Goal: Navigation & Orientation: Find specific page/section

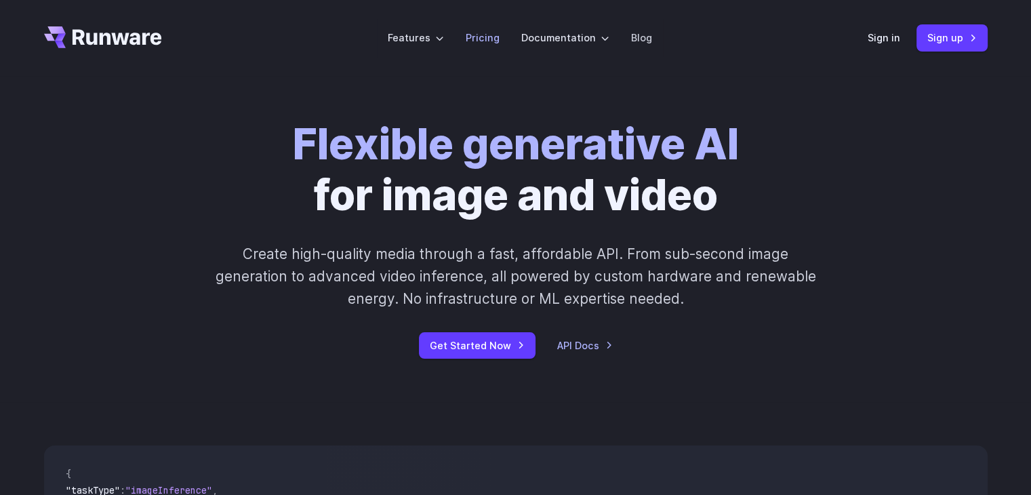
click at [492, 39] on link "Pricing" at bounding box center [483, 38] width 34 height 16
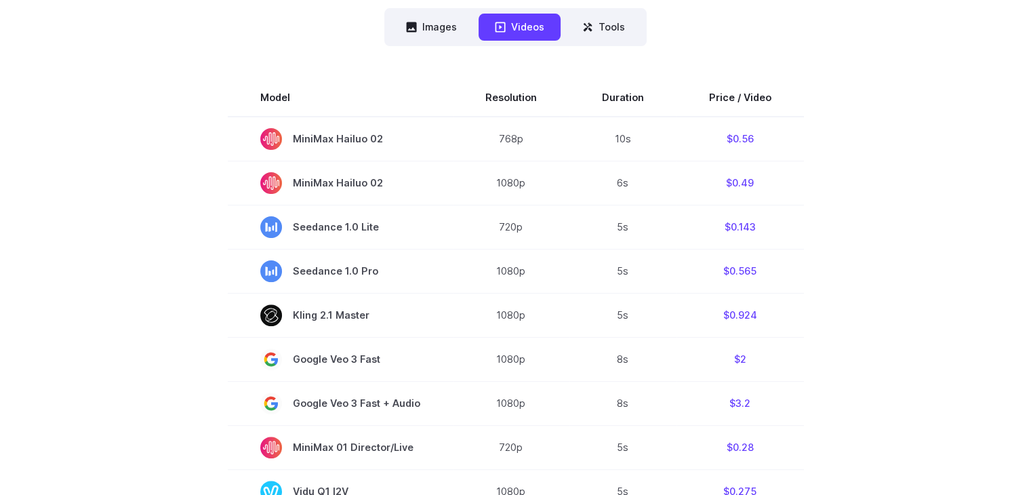
scroll to position [378, 0]
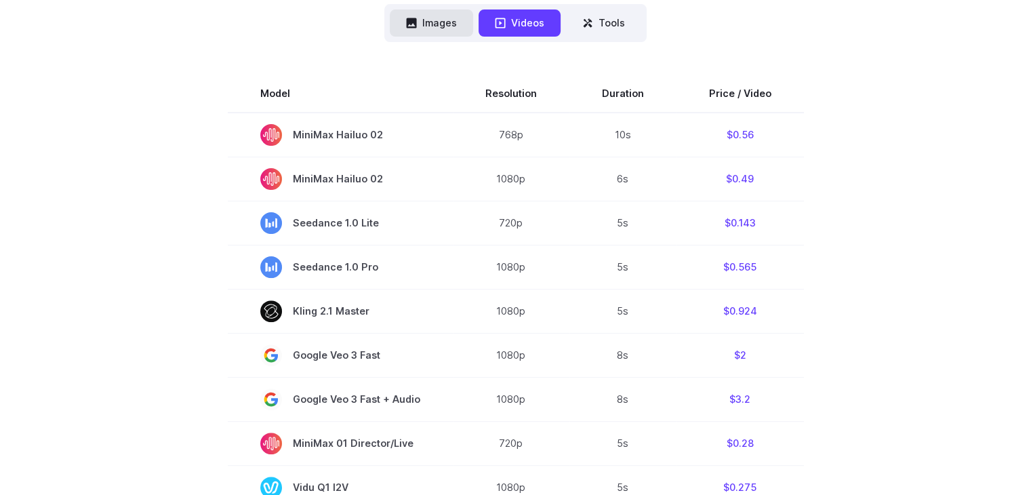
click at [442, 22] on button "Images" at bounding box center [431, 22] width 83 height 26
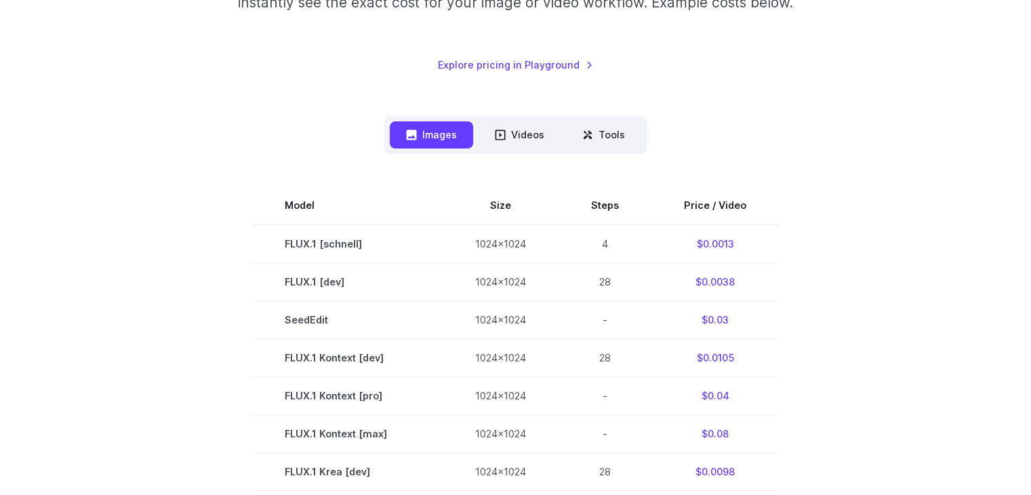
scroll to position [263, 0]
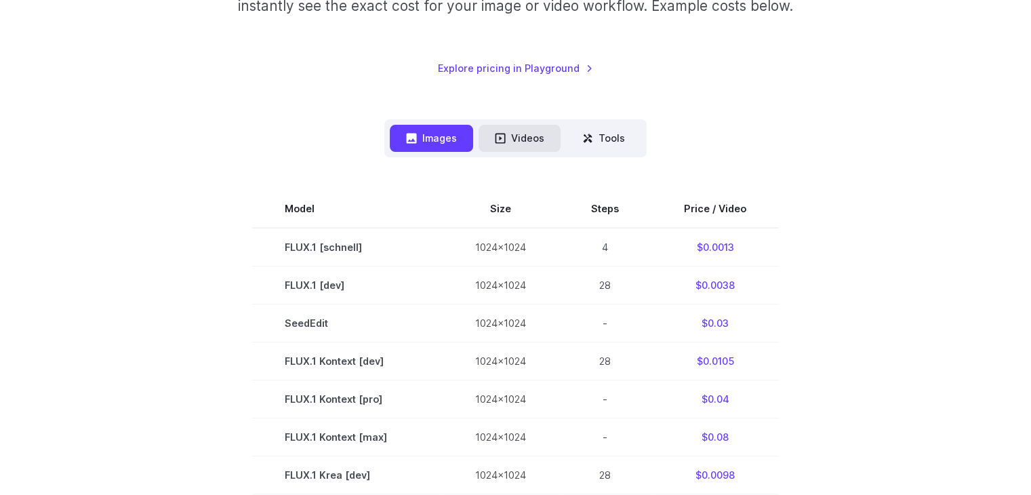
click at [516, 142] on button "Videos" at bounding box center [520, 138] width 82 height 26
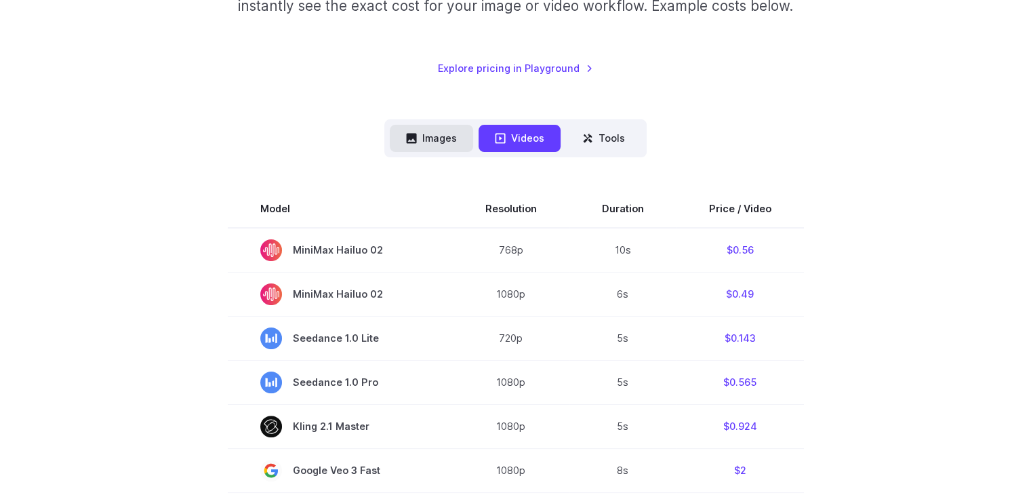
click at [453, 141] on button "Images" at bounding box center [431, 138] width 83 height 26
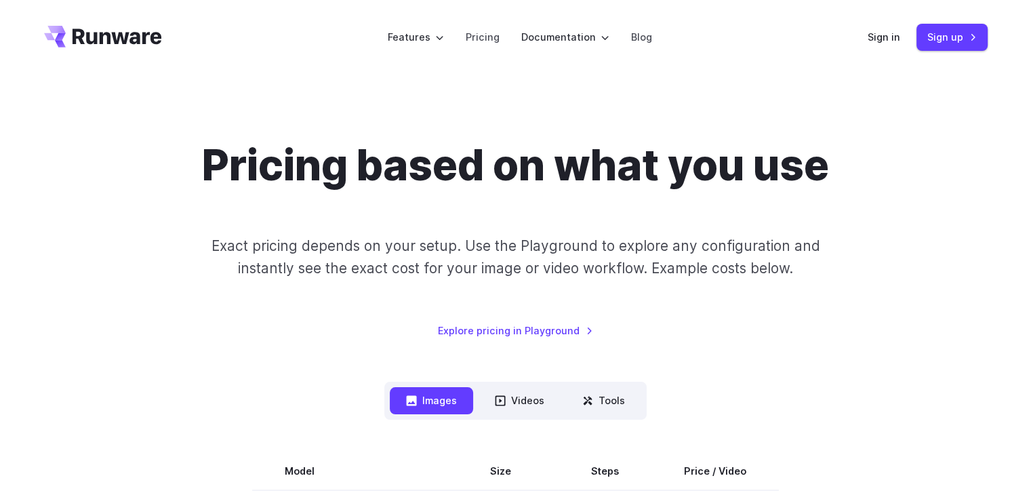
scroll to position [0, 0]
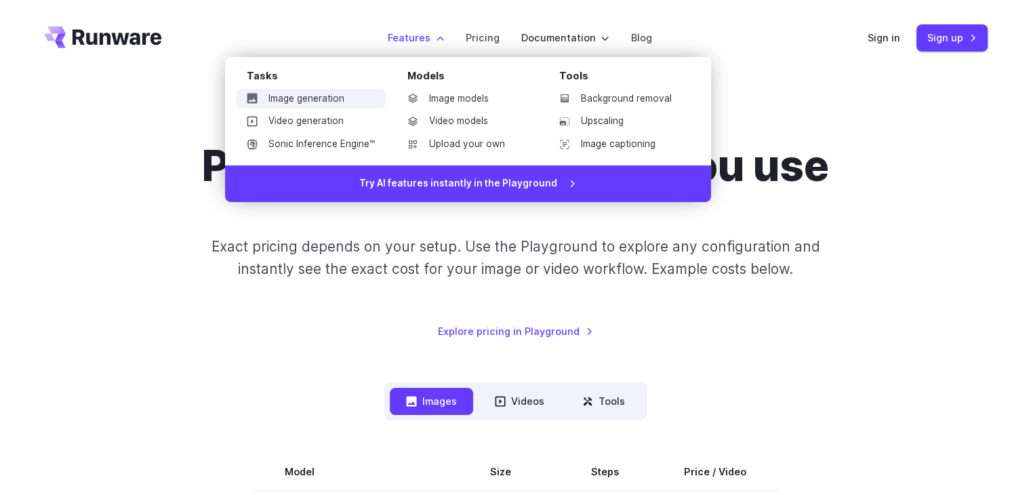
click at [315, 104] on link "Image generation" at bounding box center [311, 99] width 150 height 20
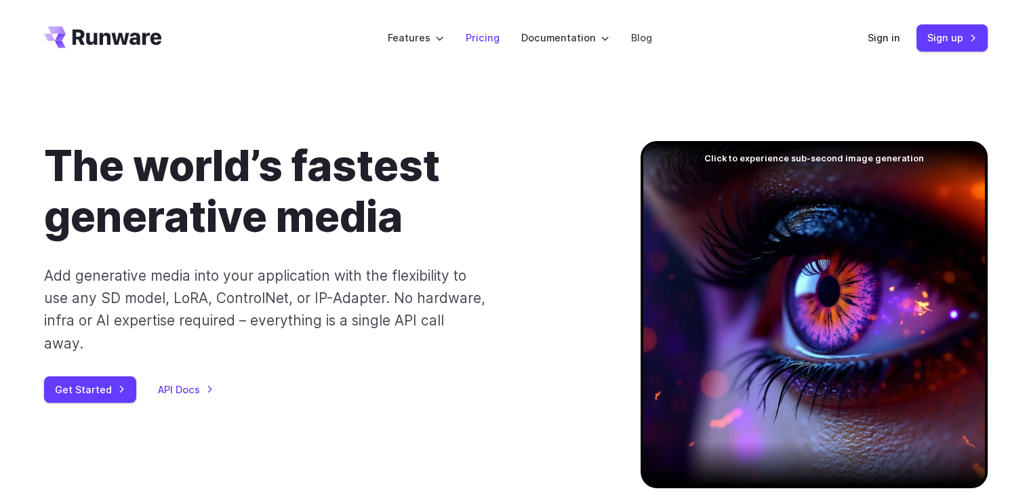
click at [483, 44] on link "Pricing" at bounding box center [483, 38] width 34 height 16
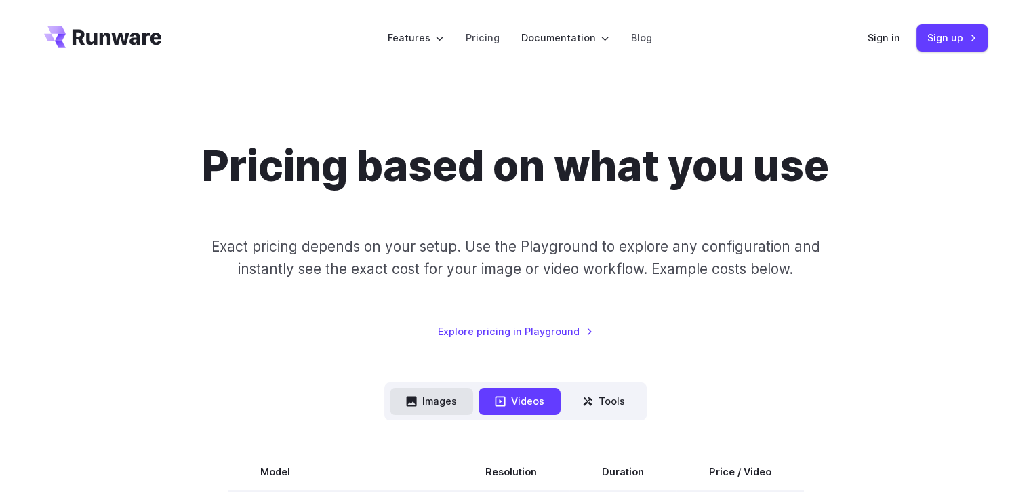
click at [413, 398] on icon at bounding box center [412, 402] width 10 height 10
drag, startPoint x: 428, startPoint y: 386, endPoint x: 427, endPoint y: 407, distance: 21.1
click at [427, 407] on nav "Images Videos Tools ****** ****** *****" at bounding box center [515, 400] width 262 height 37
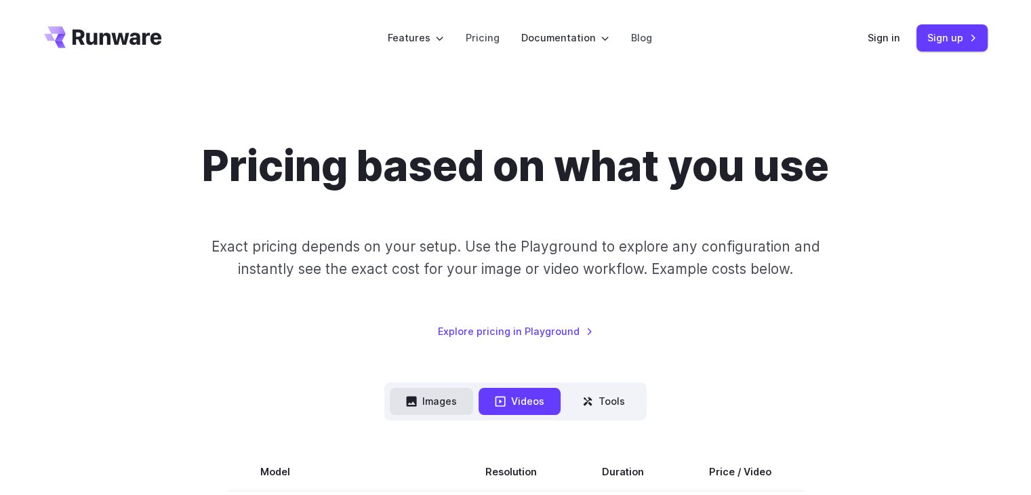
click at [427, 407] on button "Images" at bounding box center [431, 401] width 83 height 26
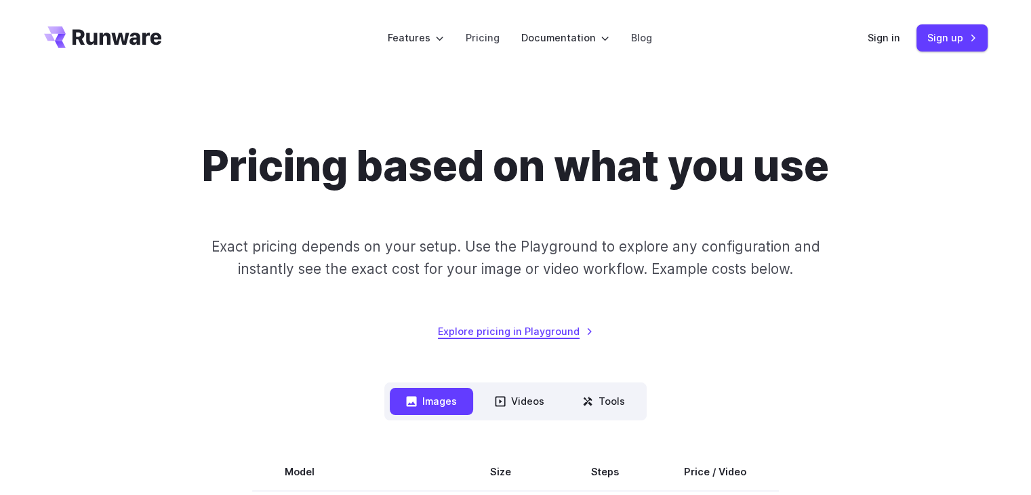
click at [489, 330] on link "Explore pricing in Playground" at bounding box center [515, 331] width 155 height 16
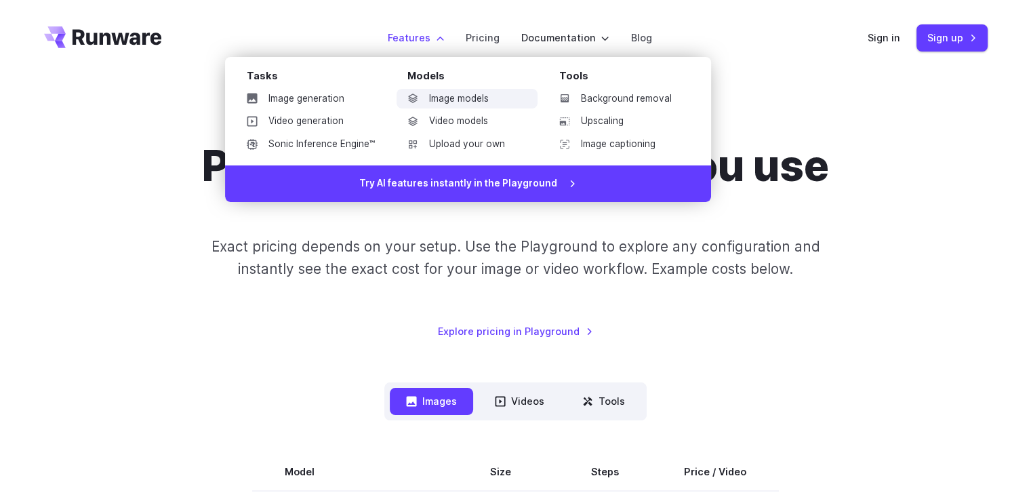
click at [437, 97] on link "Image models" at bounding box center [467, 99] width 141 height 20
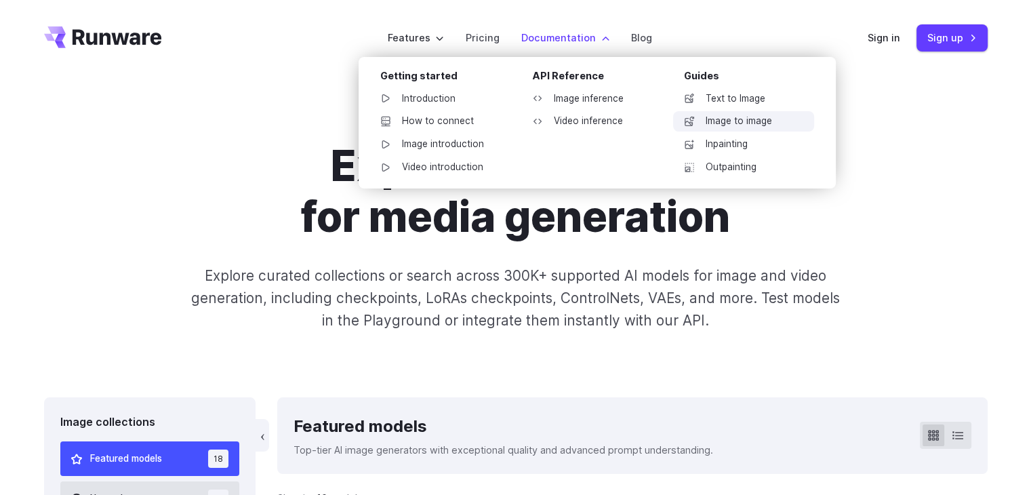
click at [742, 120] on link "Image to image" at bounding box center [743, 121] width 141 height 20
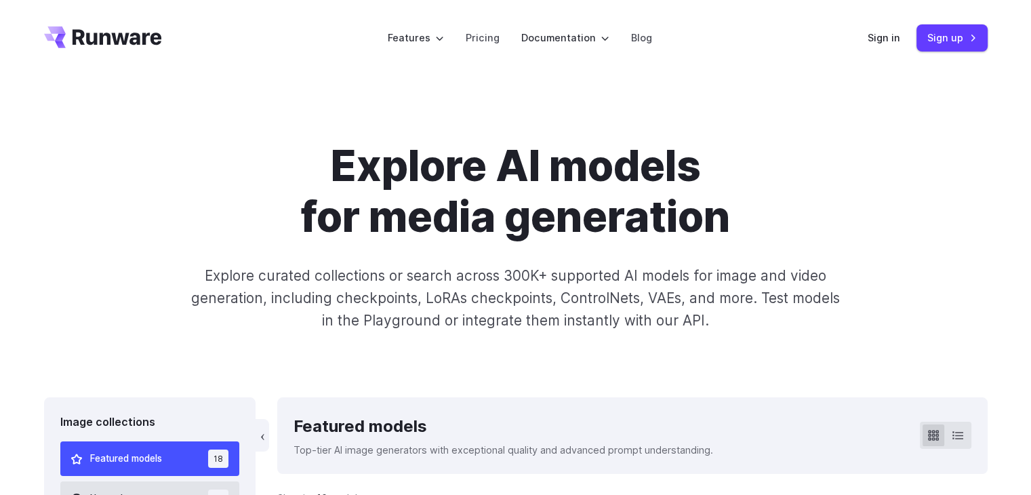
click at [106, 453] on span "Featured models" at bounding box center [126, 458] width 72 height 15
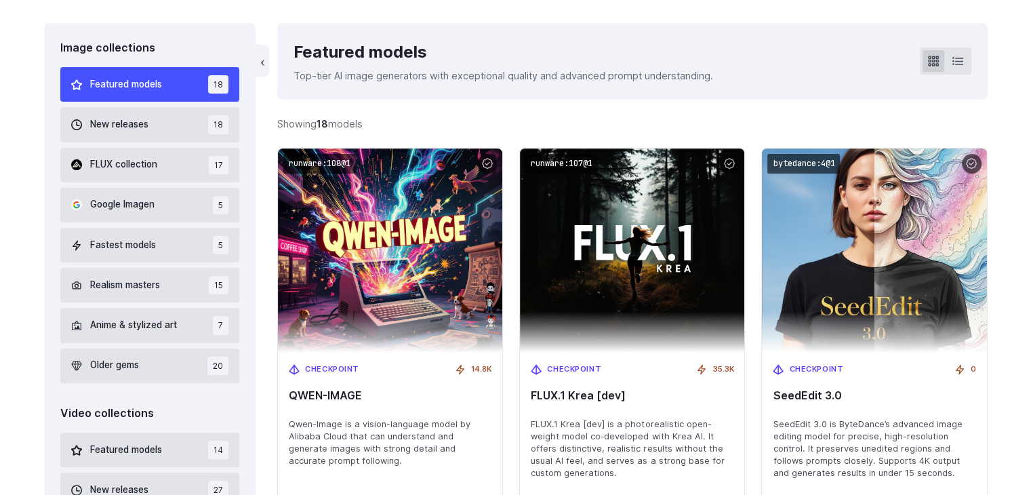
scroll to position [369, 0]
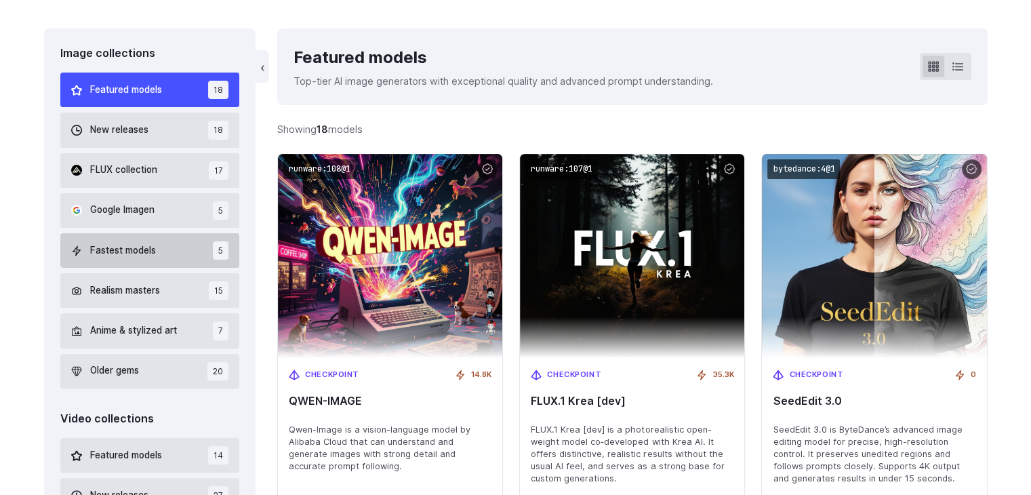
click at [127, 253] on span "Fastest models" at bounding box center [123, 250] width 66 height 15
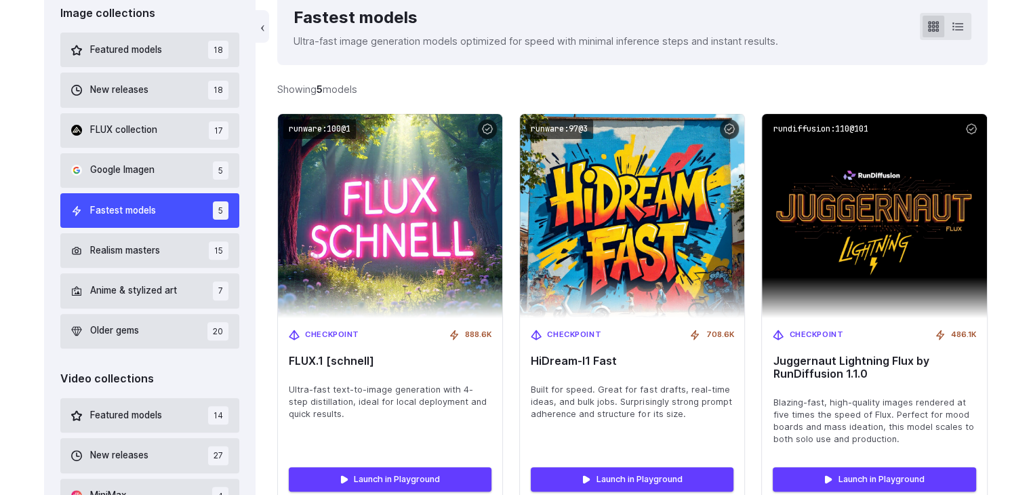
scroll to position [405, 0]
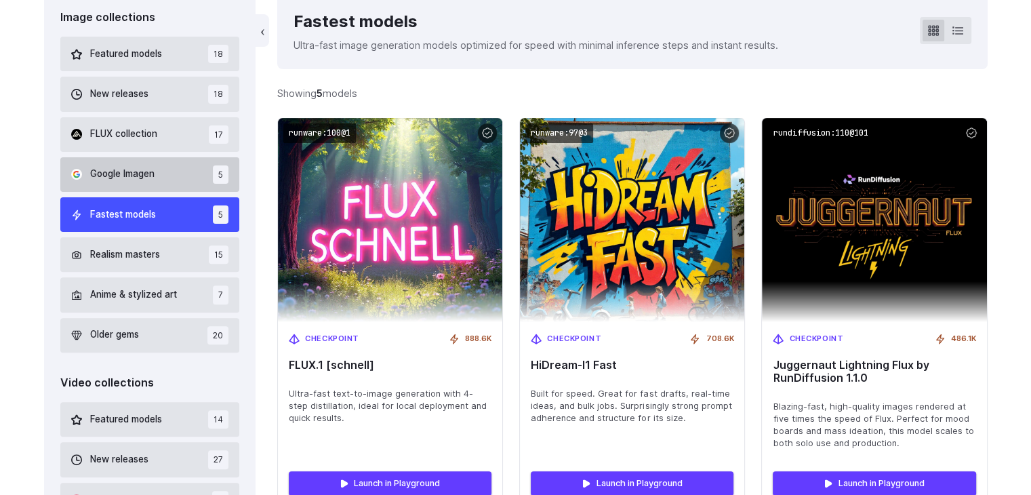
click at [144, 174] on span "Google Imagen" at bounding box center [122, 174] width 64 height 15
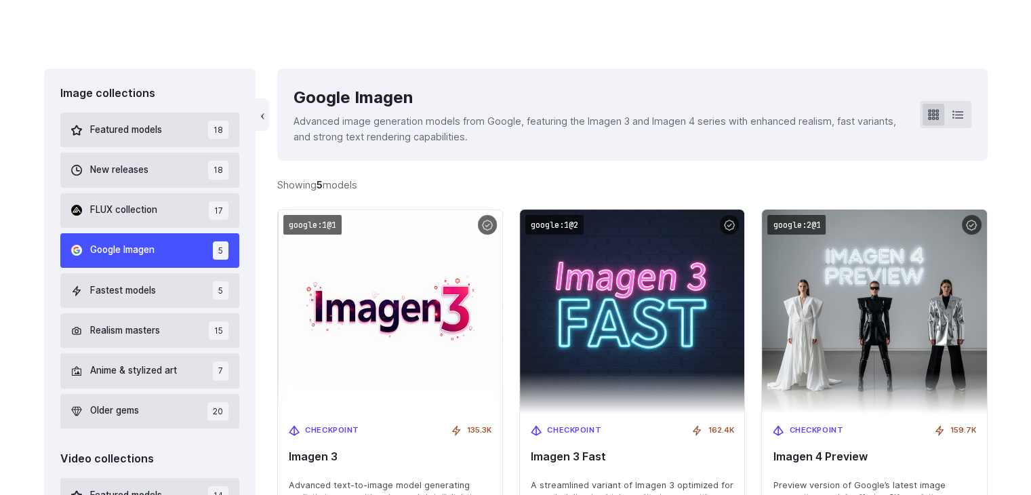
scroll to position [310, 0]
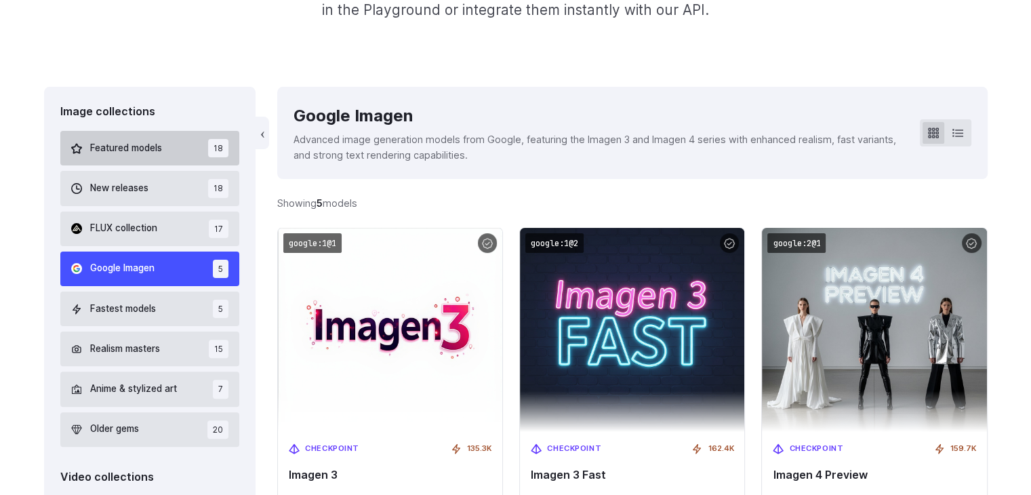
click at [138, 160] on button "Featured models 18" at bounding box center [150, 148] width 180 height 35
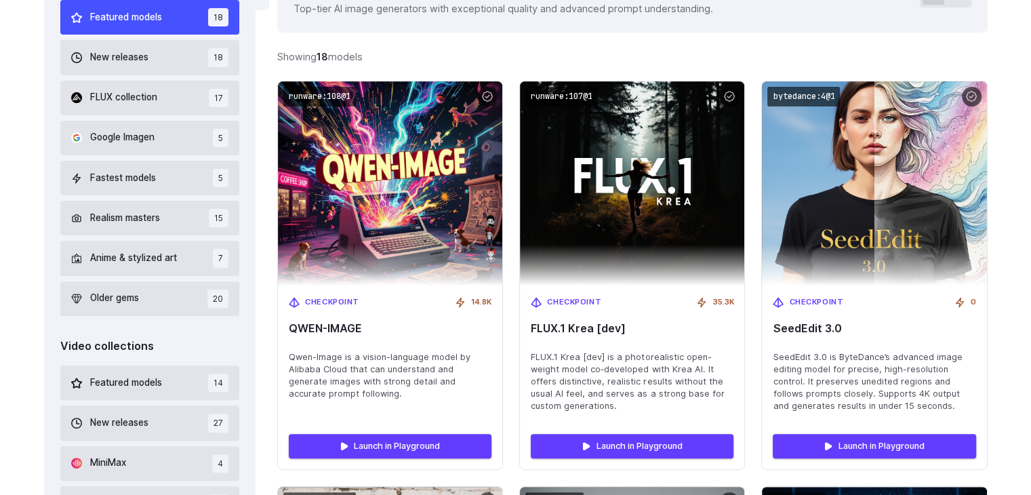
scroll to position [425, 0]
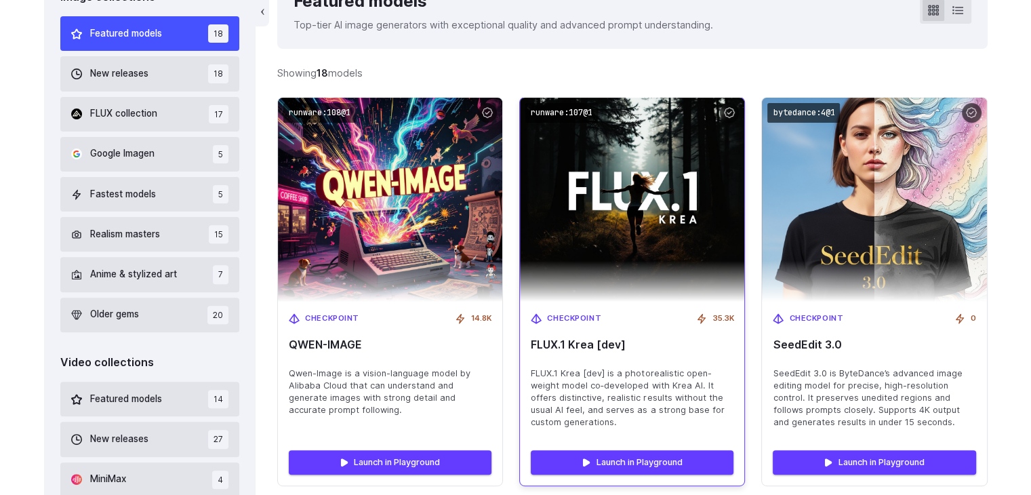
click at [569, 350] on span "FLUX.1 Krea [dev]" at bounding box center [632, 344] width 203 height 13
drag, startPoint x: 569, startPoint y: 350, endPoint x: 583, endPoint y: 323, distance: 29.7
click at [583, 323] on div "Checkpoint 35.3K FLUX.1 Krea [dev] FLUX.1 Krea [dev] is a photorealistic open-w…" at bounding box center [632, 371] width 224 height 138
click at [583, 323] on span "Checkpoint" at bounding box center [574, 318] width 54 height 12
drag, startPoint x: 583, startPoint y: 323, endPoint x: 596, endPoint y: 396, distance: 73.7
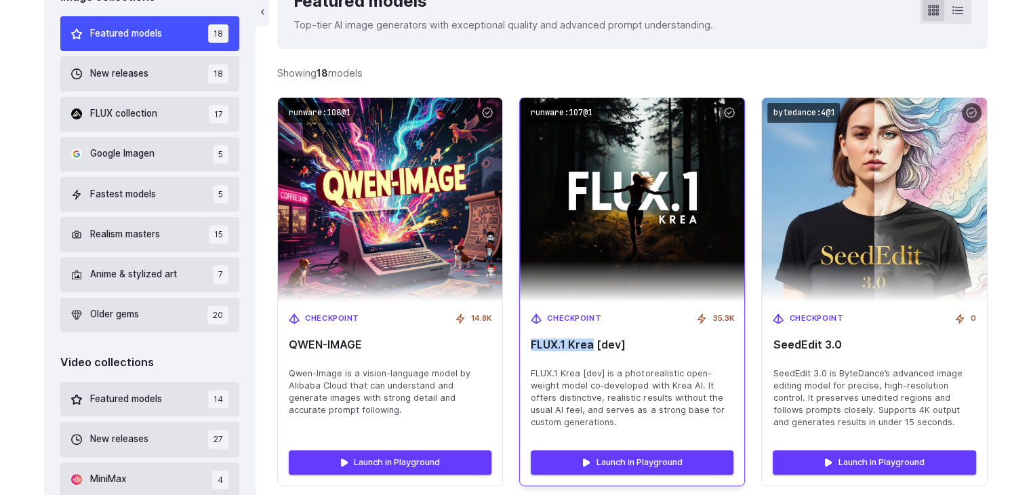
click at [596, 396] on div "Checkpoint 35.3K FLUX.1 Krea [dev] FLUX.1 Krea [dev] is a photorealistic open-w…" at bounding box center [632, 371] width 224 height 138
click at [596, 396] on span "FLUX.1 Krea [dev] is a photorealistic open-weight model co‑developed with Krea …" at bounding box center [632, 397] width 203 height 61
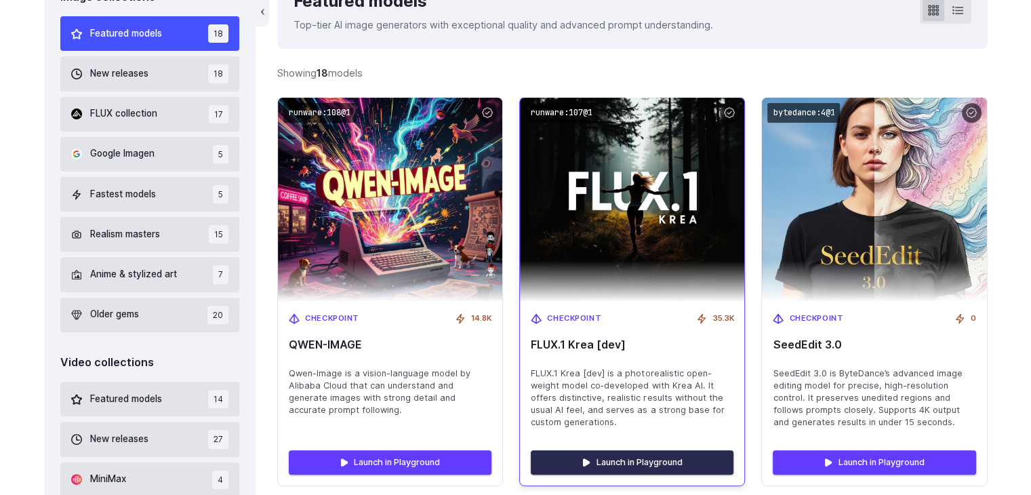
click at [608, 464] on link "Launch in Playground" at bounding box center [632, 462] width 203 height 24
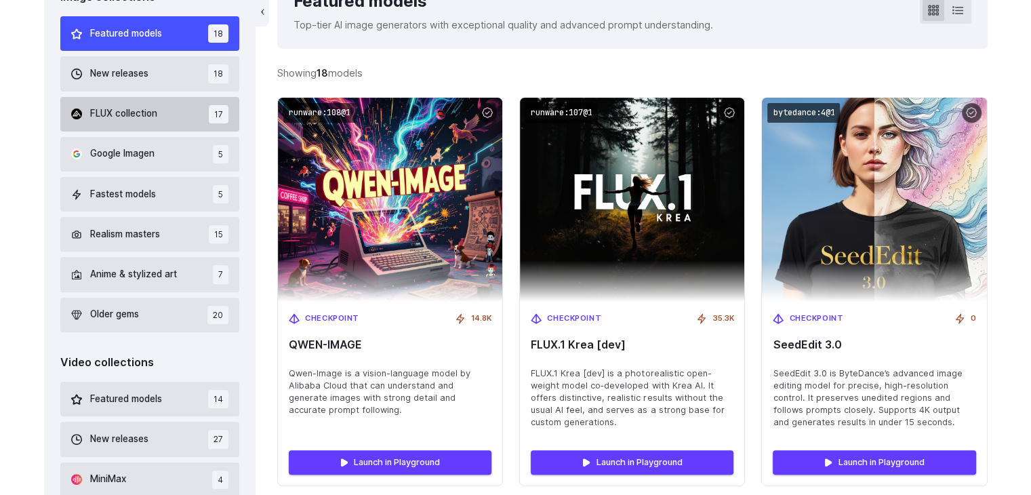
click at [144, 117] on span "FLUX collection" at bounding box center [123, 113] width 67 height 15
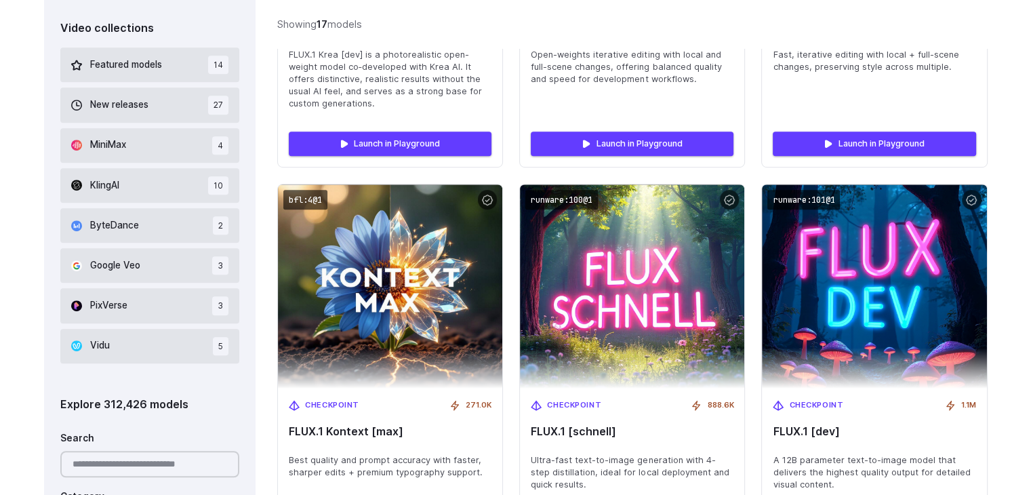
scroll to position [721, 0]
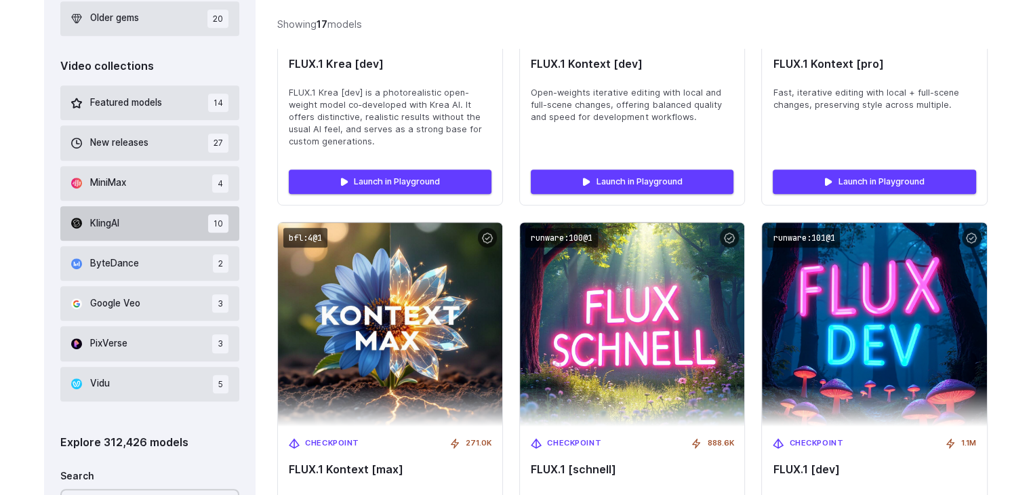
click at [96, 228] on span "KlingAI" at bounding box center [104, 223] width 29 height 15
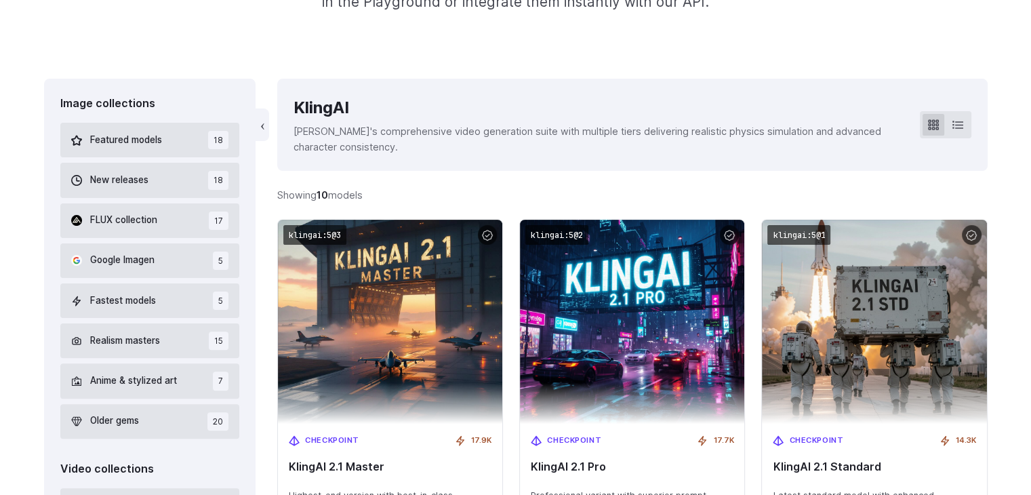
scroll to position [314, 0]
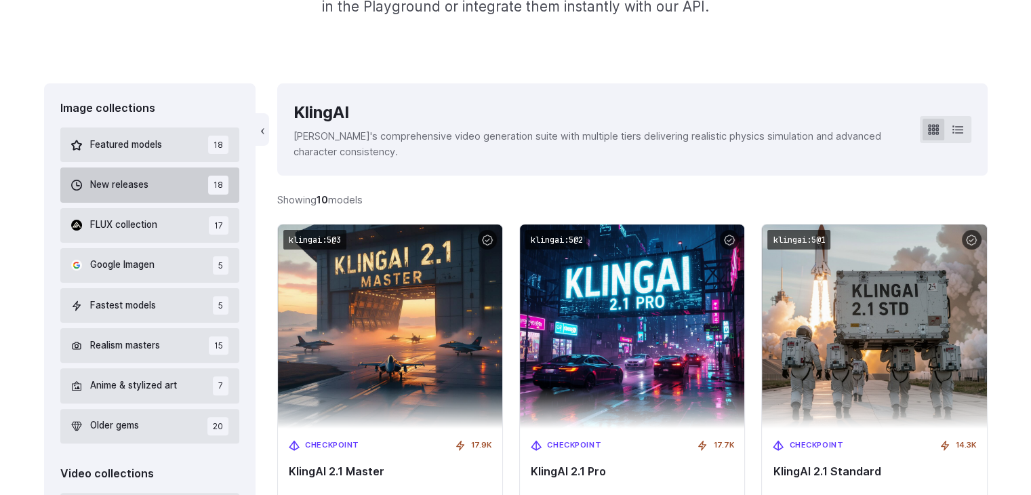
click at [133, 192] on span "New releases" at bounding box center [119, 185] width 58 height 15
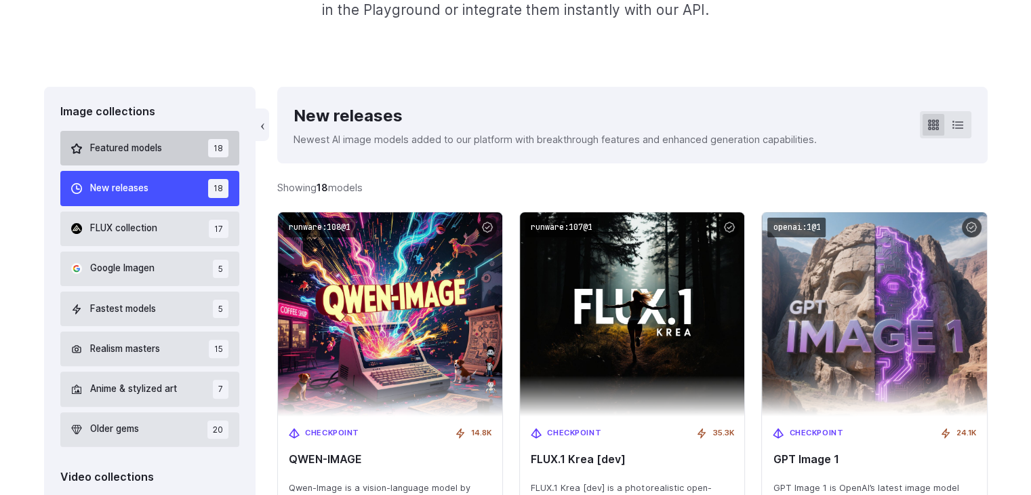
click at [155, 154] on span "Featured models" at bounding box center [126, 148] width 72 height 15
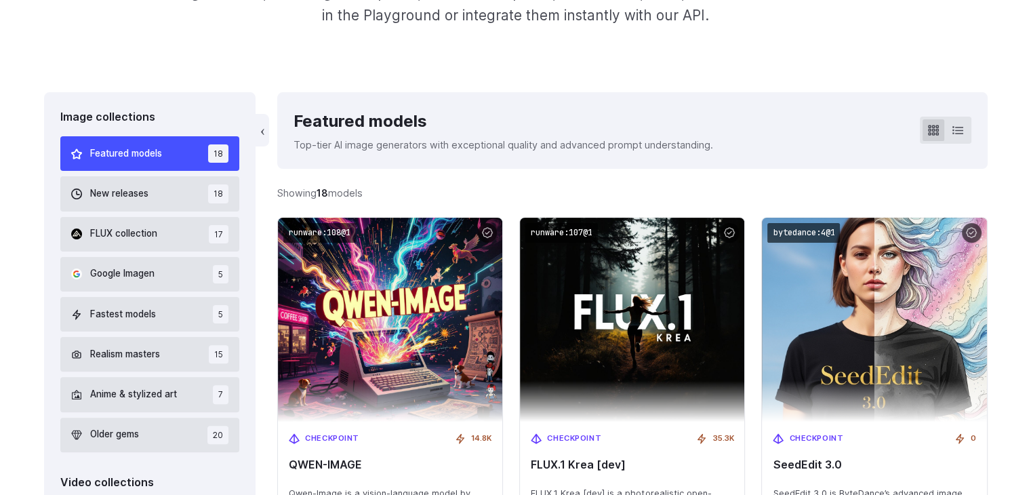
scroll to position [342, 0]
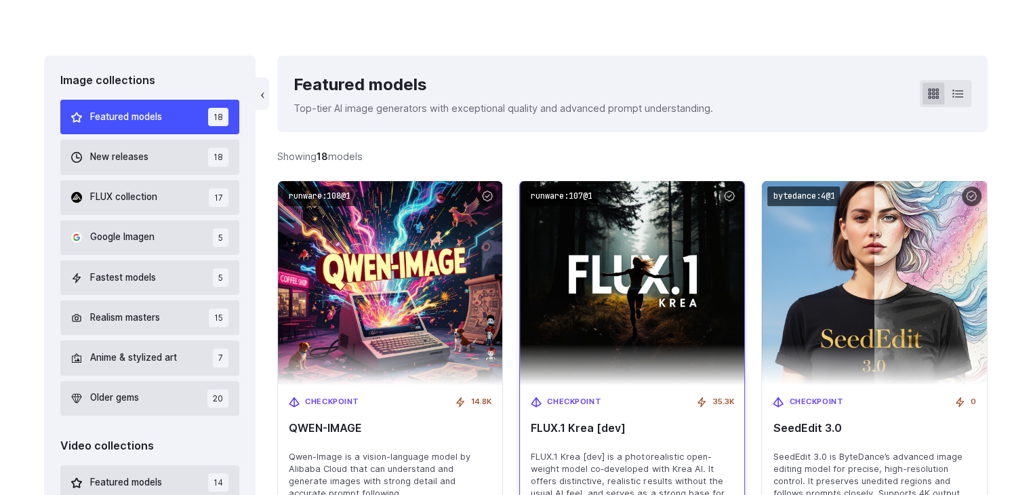
click at [649, 273] on img at bounding box center [632, 283] width 247 height 224
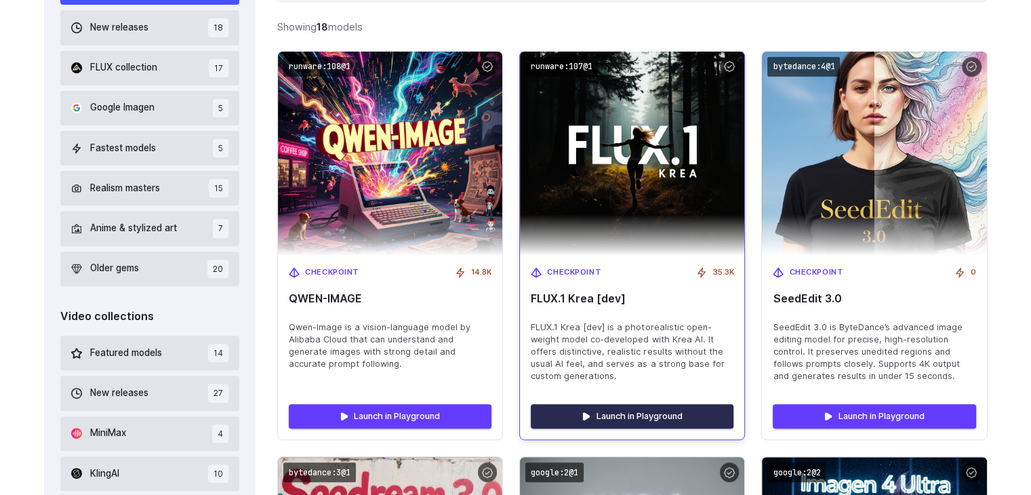
scroll to position [545, 0]
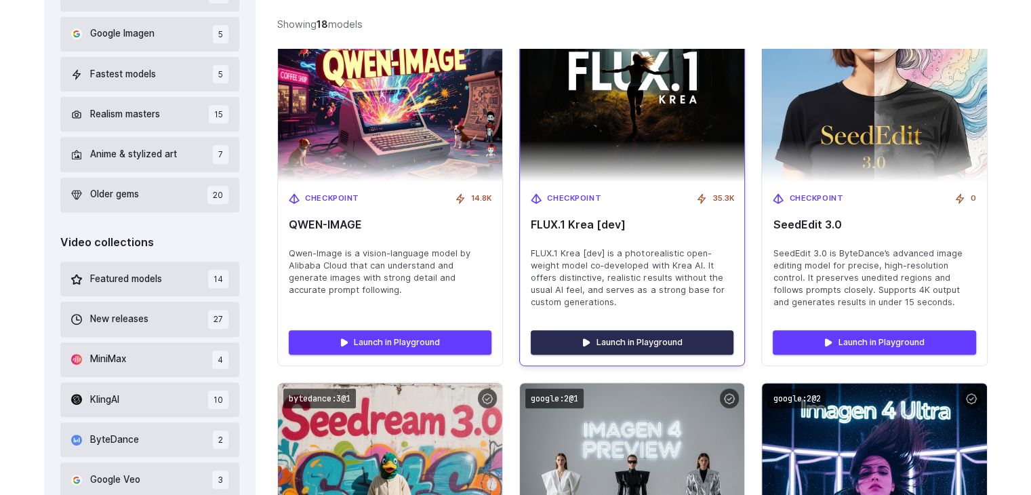
click at [629, 342] on link "Launch in Playground" at bounding box center [632, 342] width 203 height 24
click at [584, 340] on link "Launch in Playground" at bounding box center [632, 342] width 203 height 24
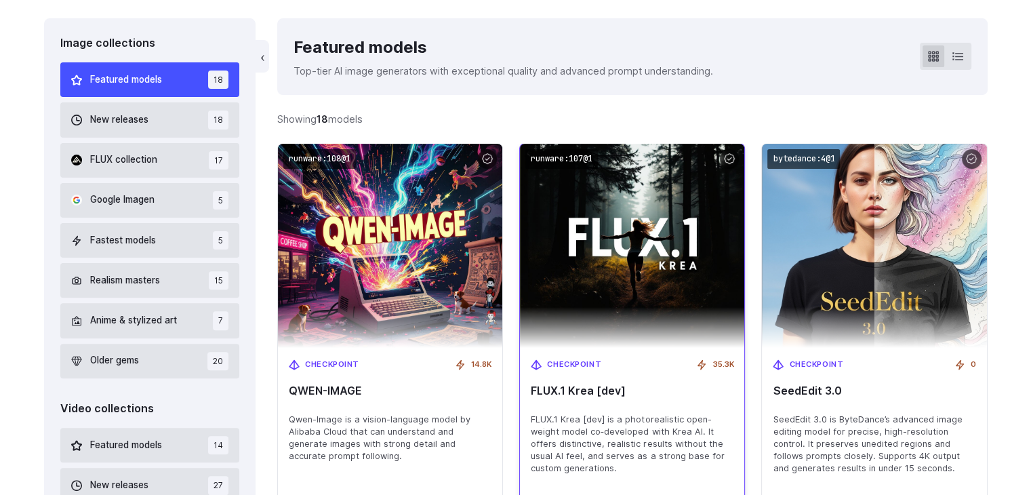
scroll to position [477, 0]
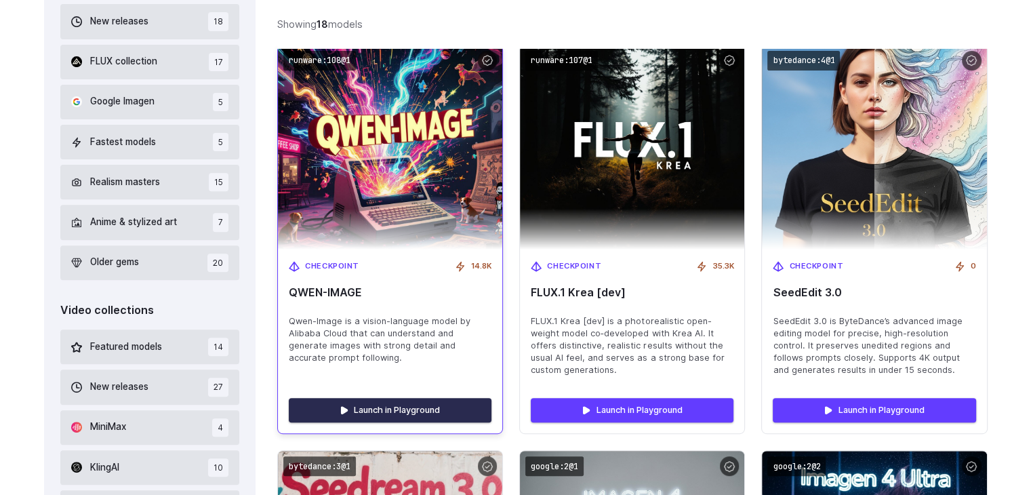
click at [391, 411] on link "Launch in Playground" at bounding box center [390, 410] width 203 height 24
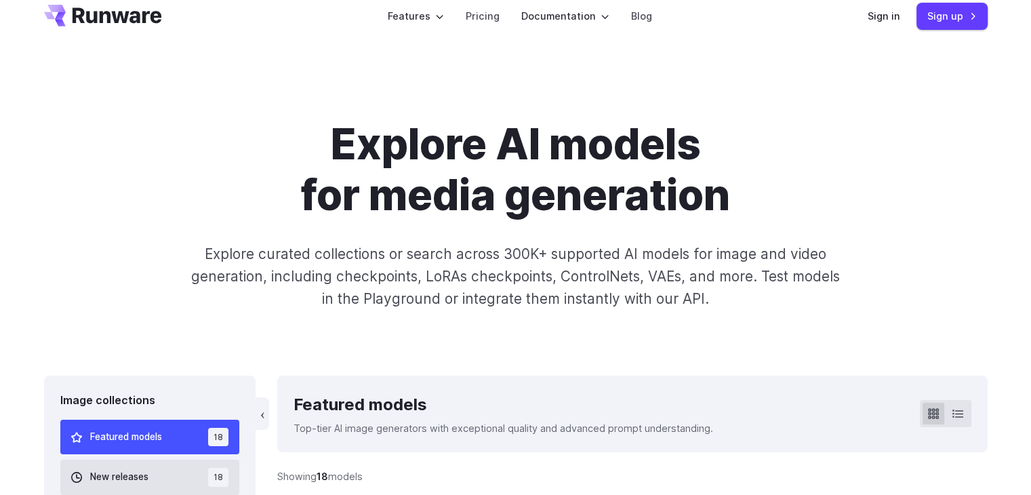
scroll to position [0, 0]
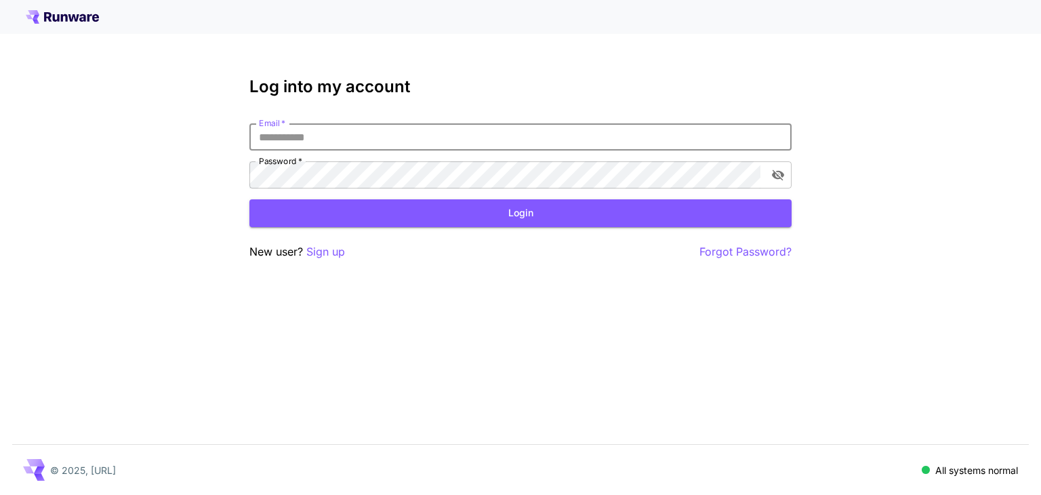
click at [615, 139] on input "Email   *" at bounding box center [520, 136] width 542 height 27
click at [615, 135] on input "Email   *" at bounding box center [520, 136] width 542 height 27
click at [333, 251] on p "Sign up" at bounding box center [325, 251] width 39 height 17
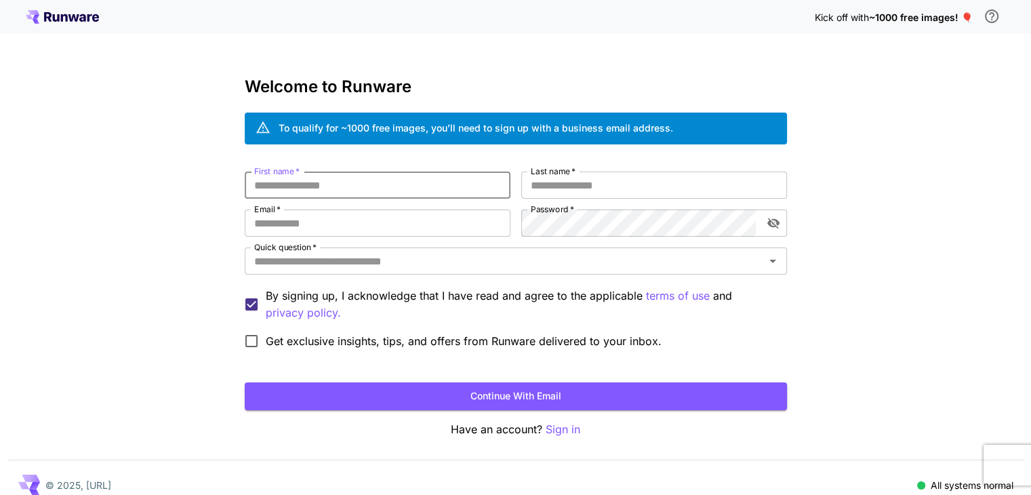
click at [366, 193] on input "First name   *" at bounding box center [378, 184] width 266 height 27
click at [365, 188] on input "First name   *" at bounding box center [378, 184] width 266 height 27
type input "**********"
click at [401, 226] on input "Email   *" at bounding box center [378, 222] width 266 height 27
paste input "**********"
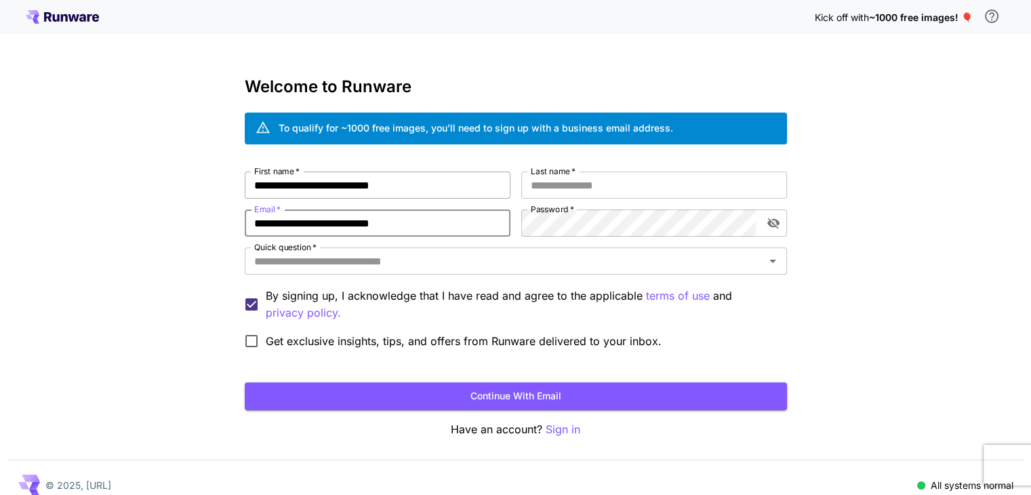
type input "**********"
click at [423, 188] on input "**********" at bounding box center [378, 184] width 266 height 27
type input "*"
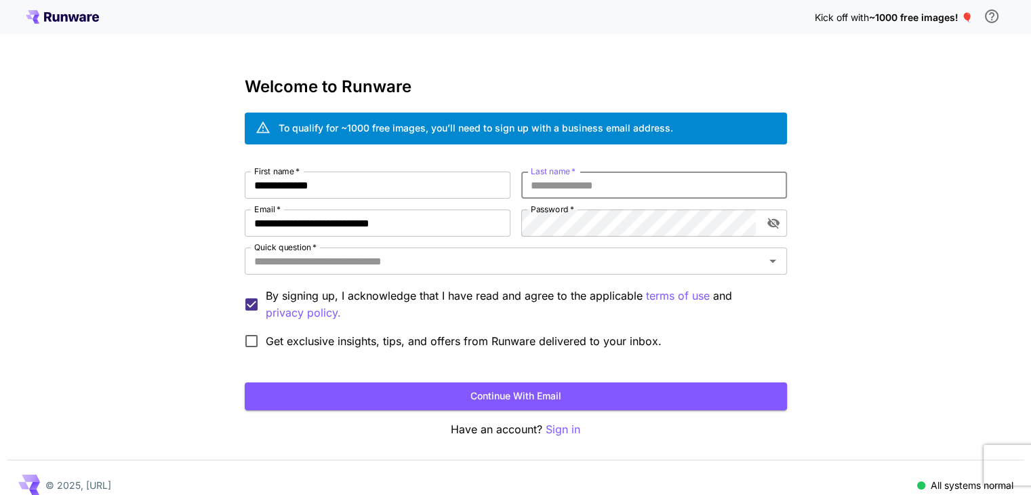
click at [550, 193] on input "Last name   *" at bounding box center [654, 184] width 266 height 27
drag, startPoint x: 352, startPoint y: 181, endPoint x: 287, endPoint y: 183, distance: 65.1
click at [287, 183] on input "**********" at bounding box center [378, 184] width 266 height 27
type input "******"
click at [546, 184] on input "Last name   *" at bounding box center [654, 184] width 266 height 27
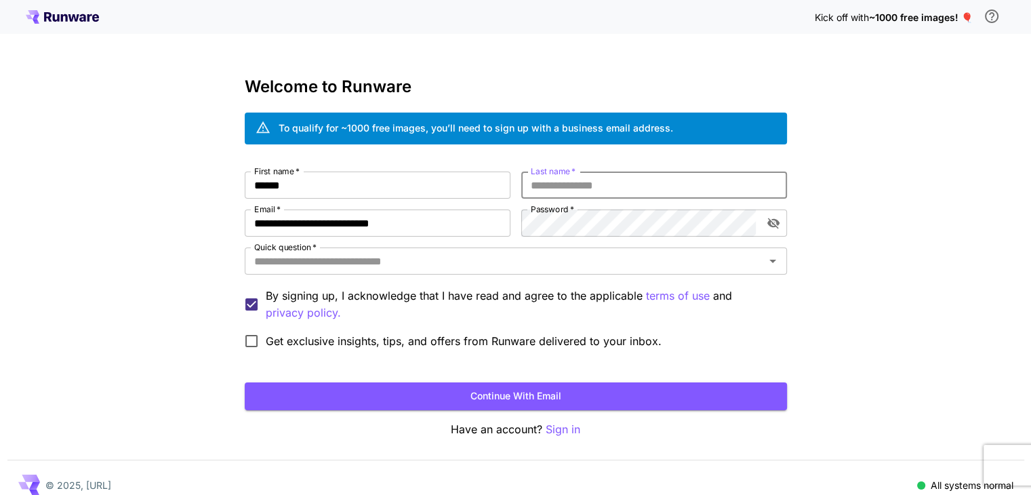
paste input "******"
type input "******"
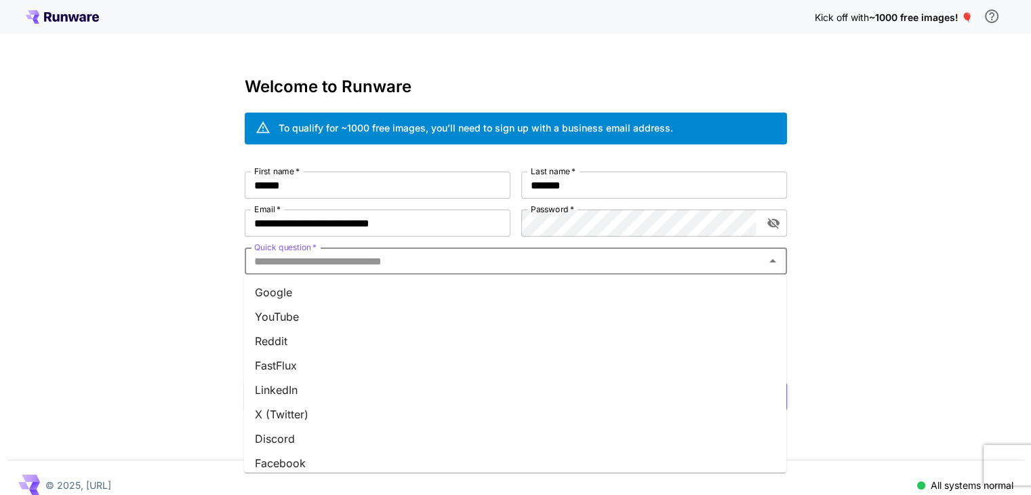
click at [540, 266] on input "Quick question   *" at bounding box center [505, 260] width 512 height 19
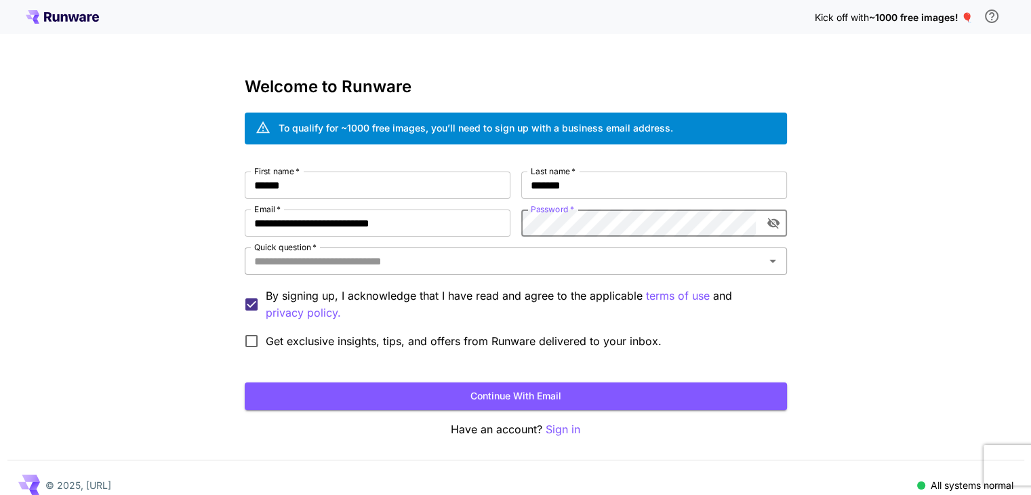
click at [599, 250] on div "Quick question   *" at bounding box center [516, 260] width 542 height 27
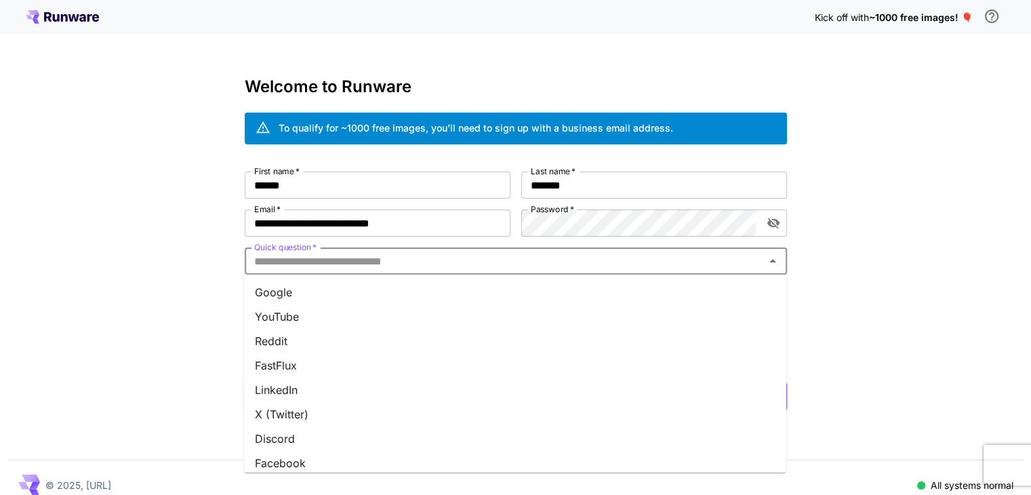
click at [536, 292] on li "Google" at bounding box center [515, 292] width 542 height 24
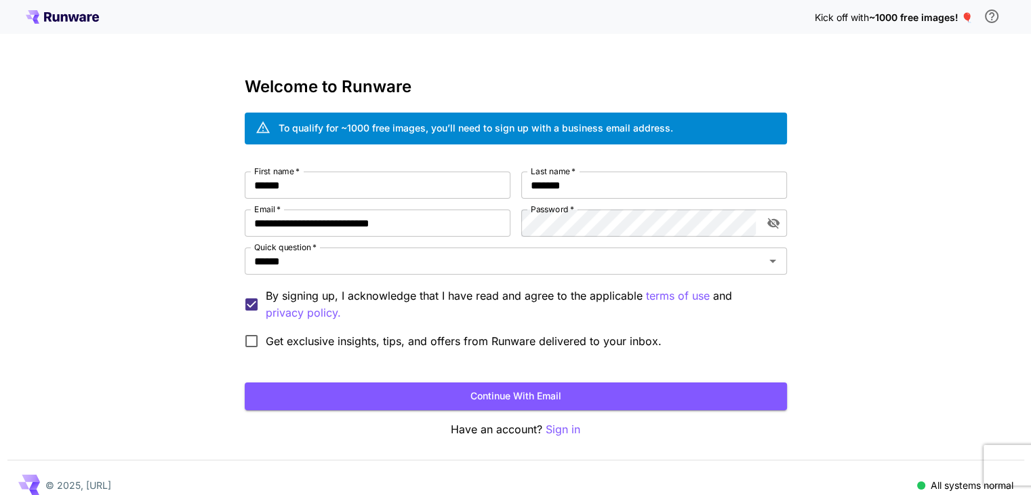
click at [469, 340] on span "Get exclusive insights, tips, and offers from Runware delivered to your inbox." at bounding box center [464, 341] width 396 height 16
click at [427, 397] on button "Continue with email" at bounding box center [516, 396] width 542 height 28
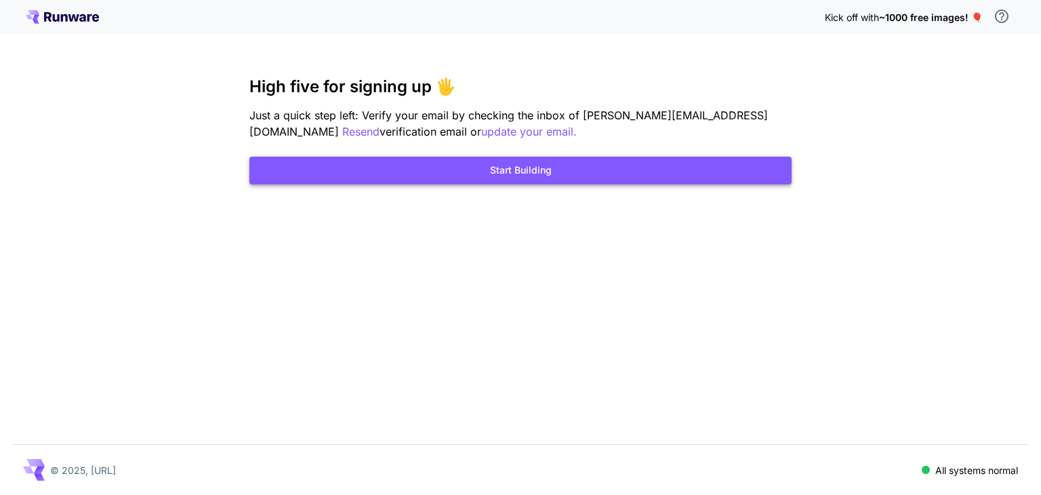
click at [658, 174] on button "Start Building" at bounding box center [520, 171] width 542 height 28
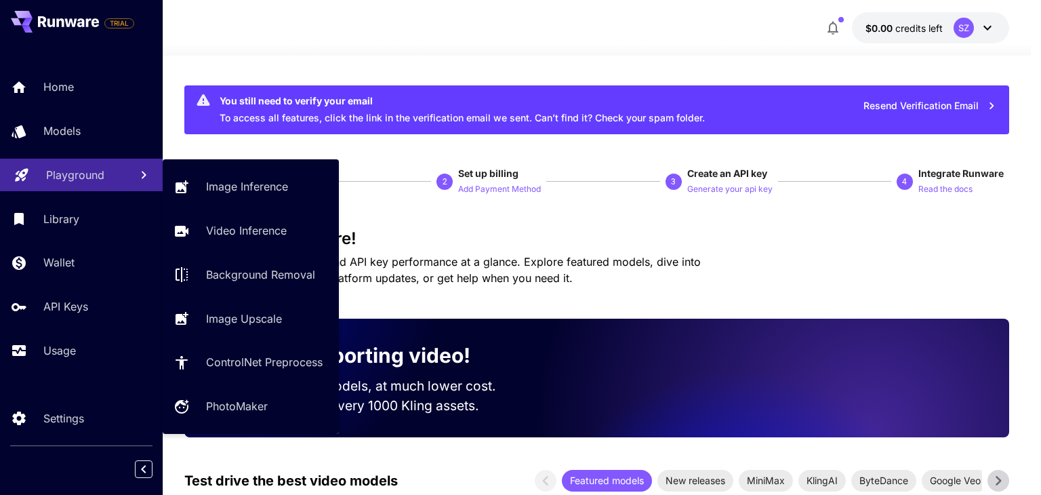
click at [79, 183] on p "Playground" at bounding box center [75, 175] width 58 height 16
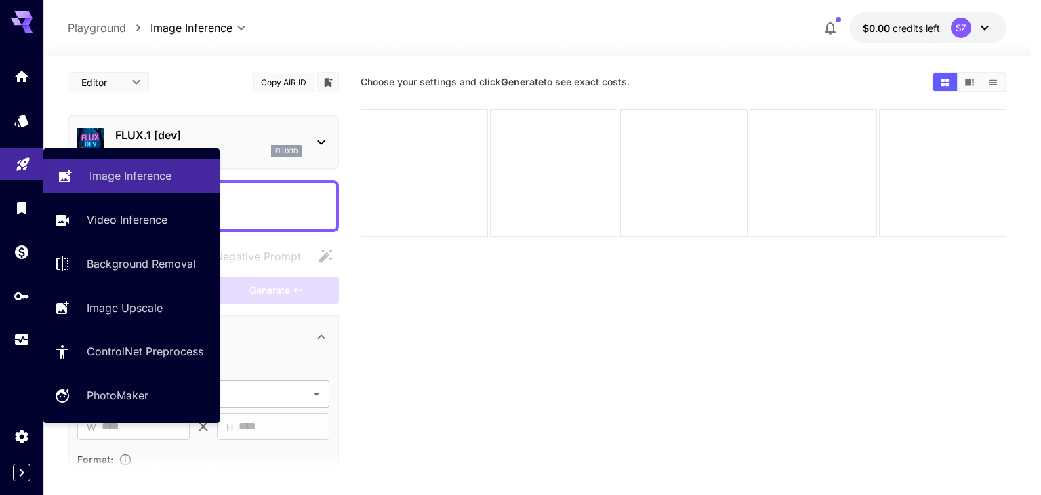
click at [103, 181] on p "Image Inference" at bounding box center [130, 175] width 82 height 16
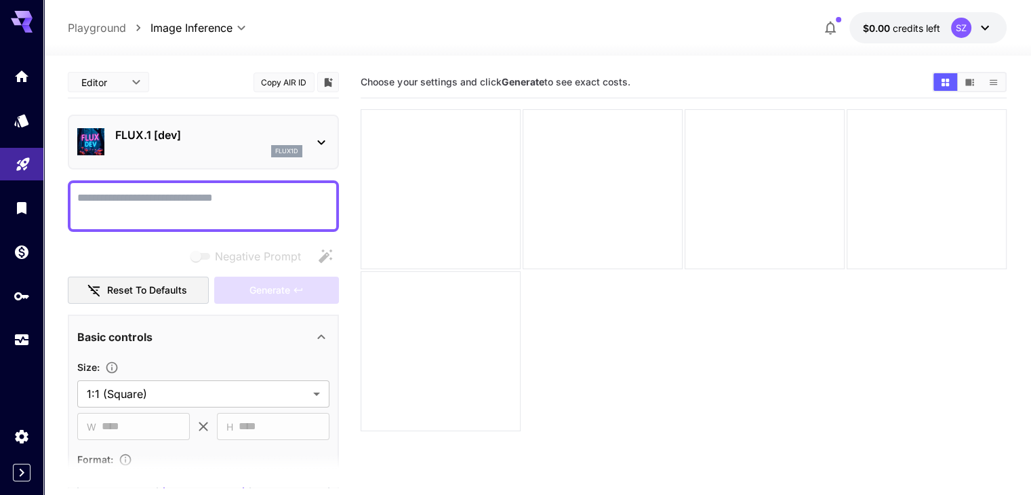
click at [129, 201] on textarea "Negative Prompt" at bounding box center [203, 206] width 252 height 33
click at [25, 290] on icon "API Keys" at bounding box center [23, 294] width 16 height 16
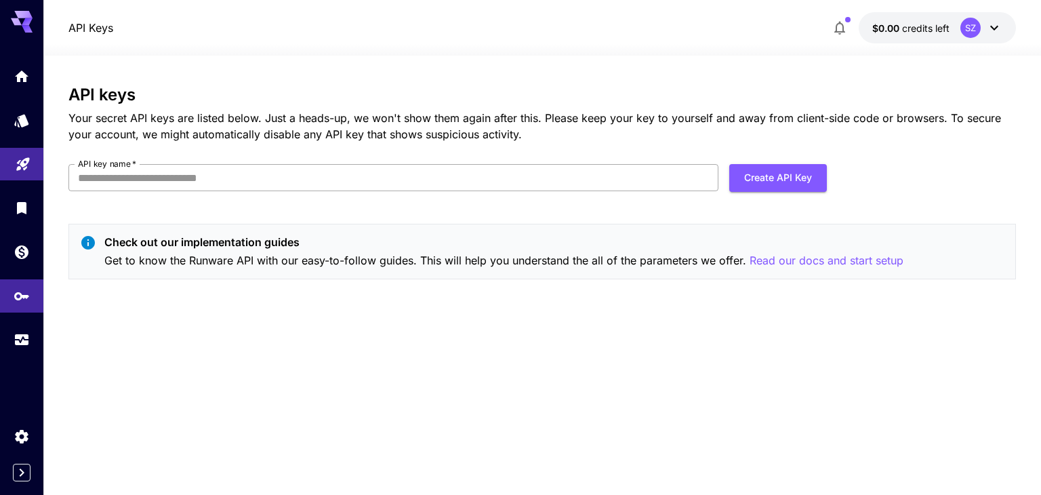
click at [109, 176] on input "API key name   *" at bounding box center [393, 177] width 650 height 27
type input "**********"
click at [732, 174] on button "Create API Key" at bounding box center [778, 178] width 98 height 28
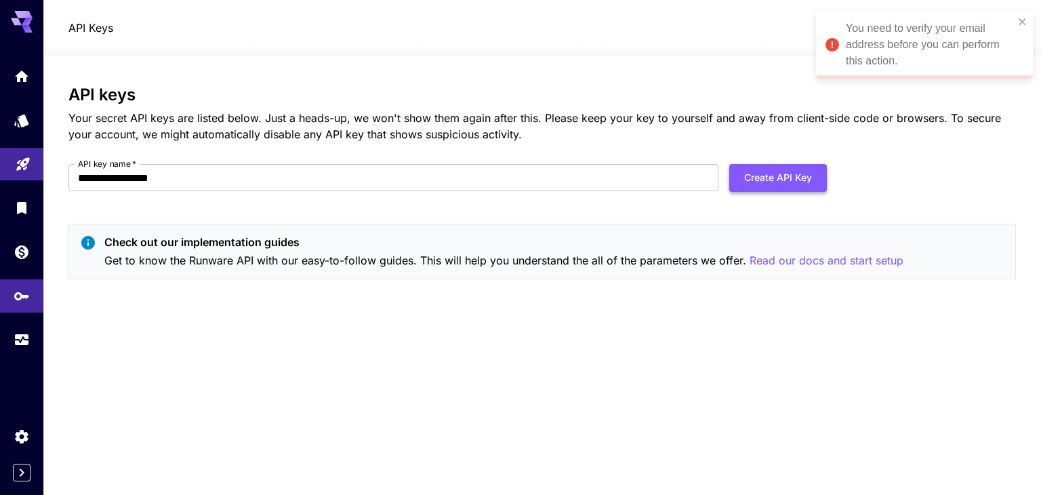
click at [761, 177] on button "Create API Key" at bounding box center [778, 178] width 98 height 28
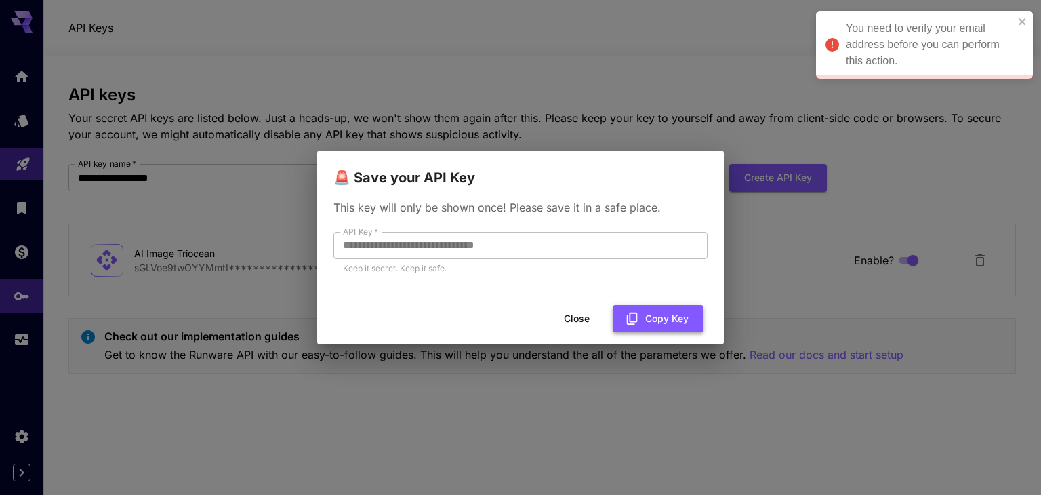
click at [649, 324] on button "Copy Key" at bounding box center [658, 319] width 91 height 28
click at [567, 317] on button "Close" at bounding box center [576, 319] width 61 height 28
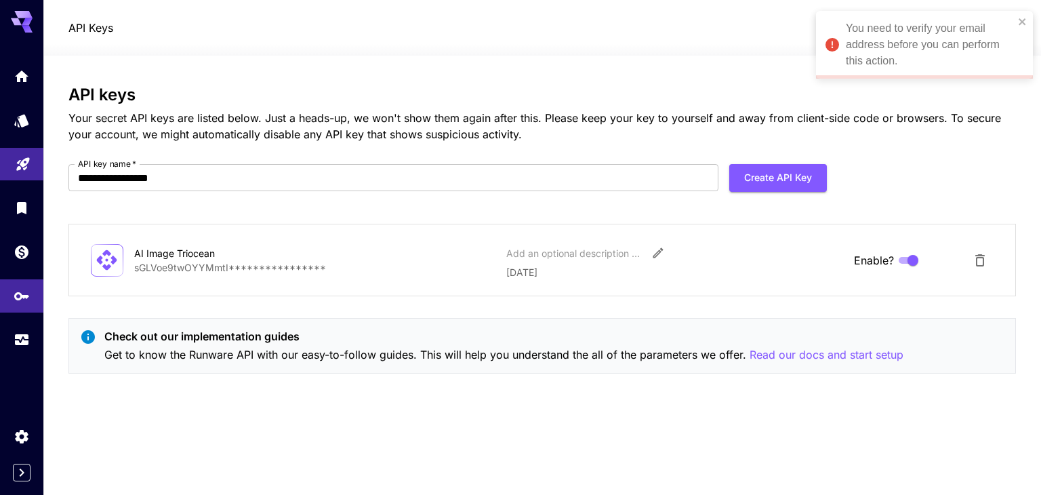
click at [792, 407] on div "**********" at bounding box center [542, 275] width 948 height 380
click at [848, 356] on p "Read our docs and start setup" at bounding box center [827, 354] width 154 height 17
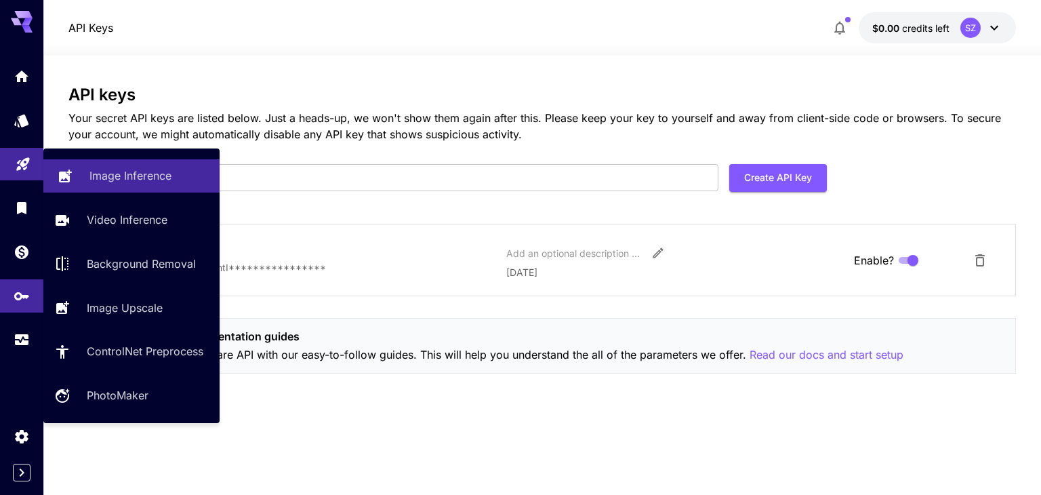
click at [108, 174] on p "Image Inference" at bounding box center [130, 175] width 82 height 16
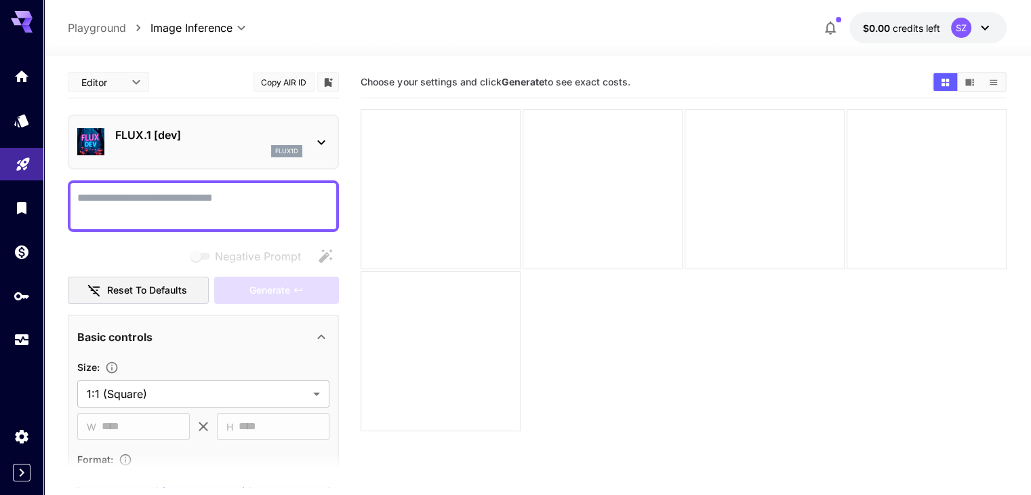
click at [139, 213] on textarea "Negative Prompt" at bounding box center [203, 206] width 252 height 33
click at [23, 87] on link at bounding box center [21, 76] width 43 height 33
click at [174, 146] on div "flux1d" at bounding box center [208, 151] width 187 height 12
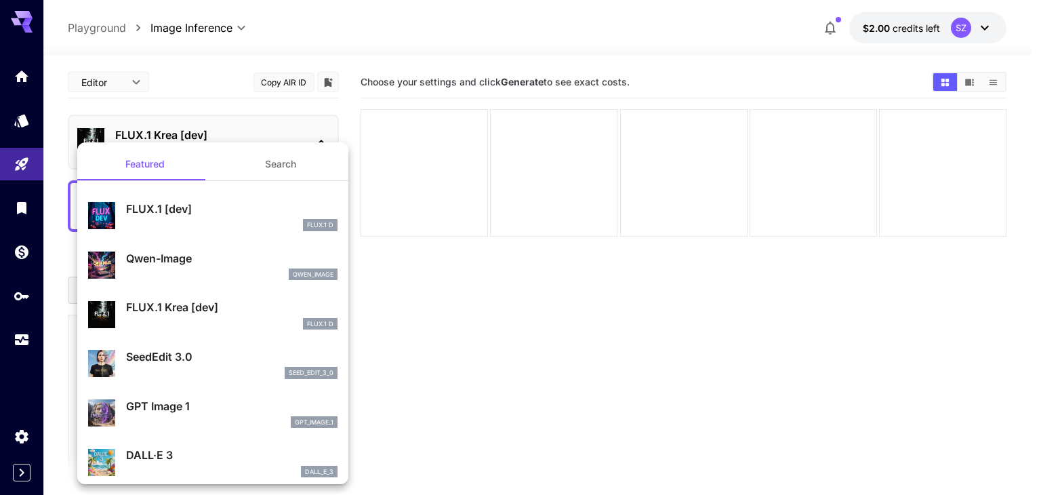
click at [239, 129] on div at bounding box center [520, 247] width 1041 height 495
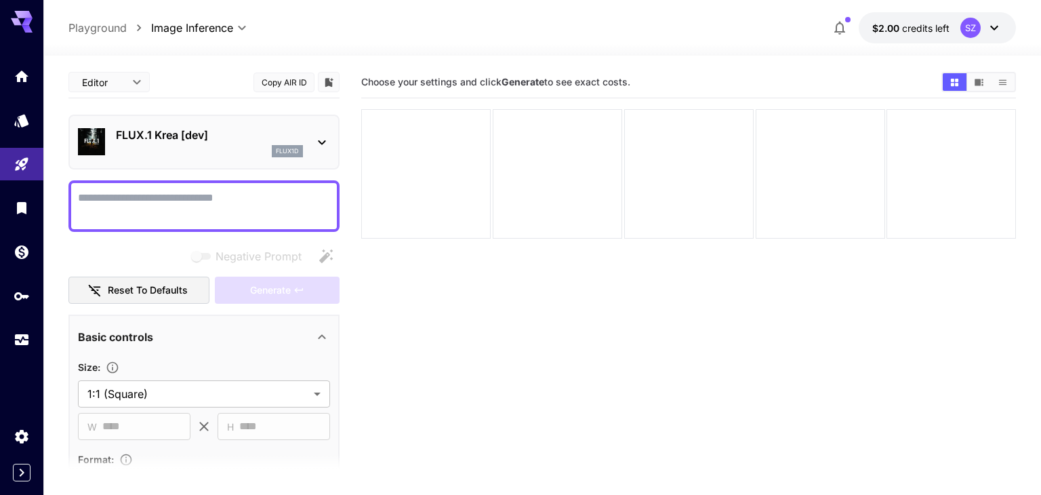
click at [115, 77] on body "**********" at bounding box center [520, 301] width 1041 height 602
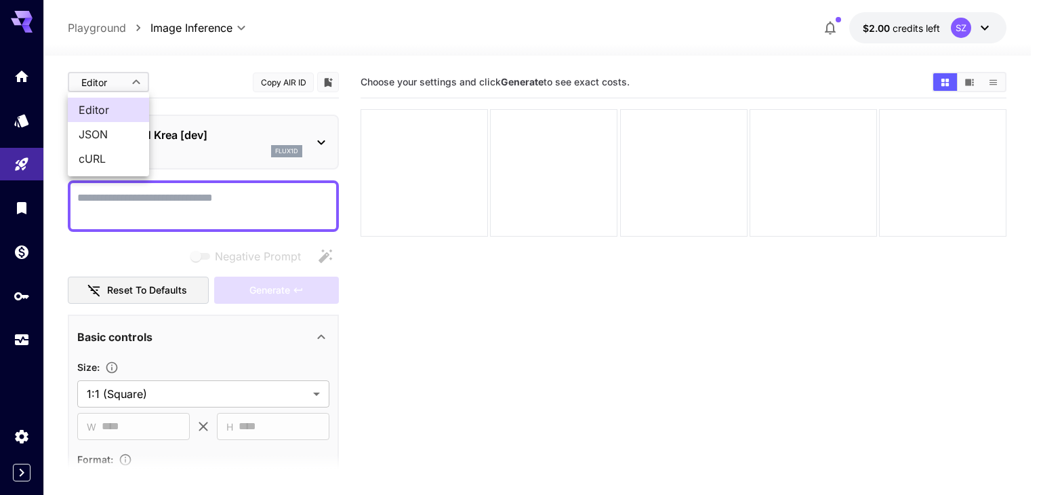
click at [115, 77] on div at bounding box center [520, 247] width 1041 height 495
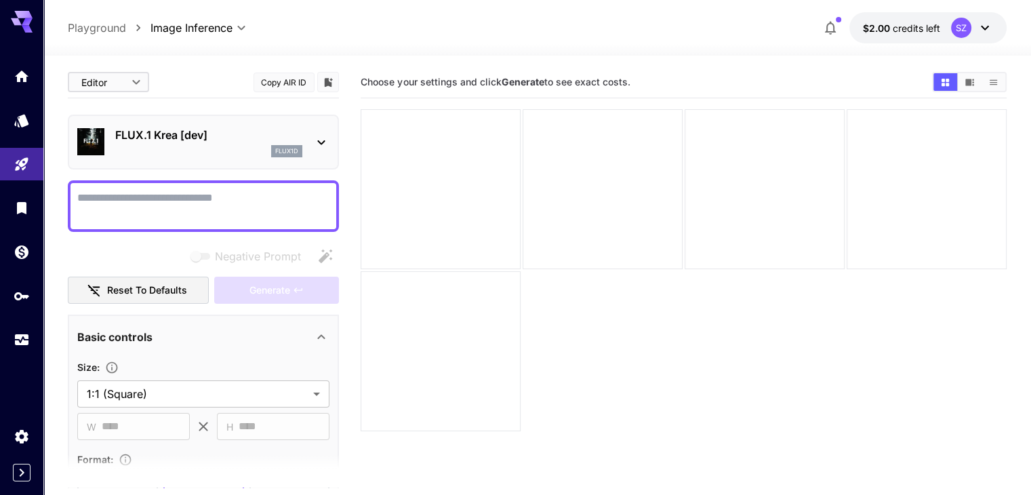
click at [115, 77] on body "**********" at bounding box center [515, 301] width 1031 height 602
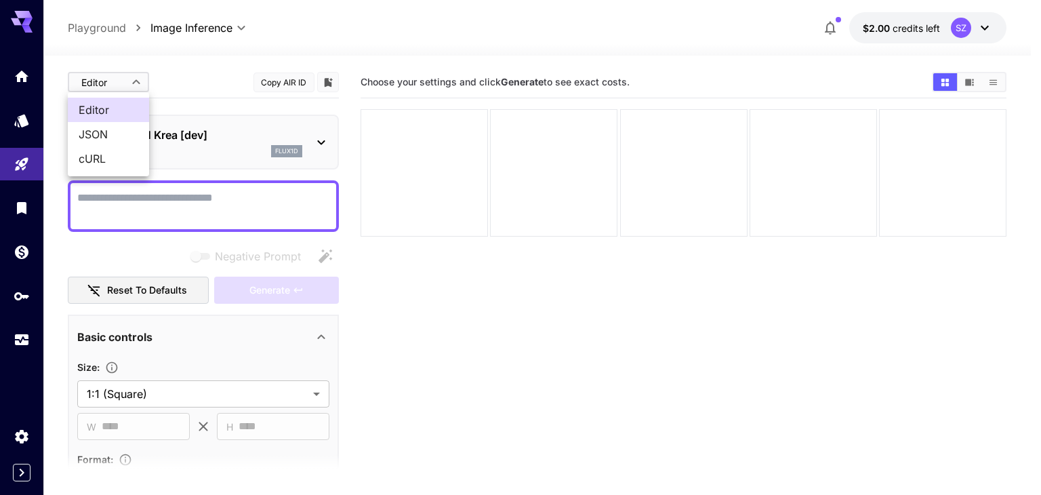
click at [115, 77] on div at bounding box center [520, 247] width 1041 height 495
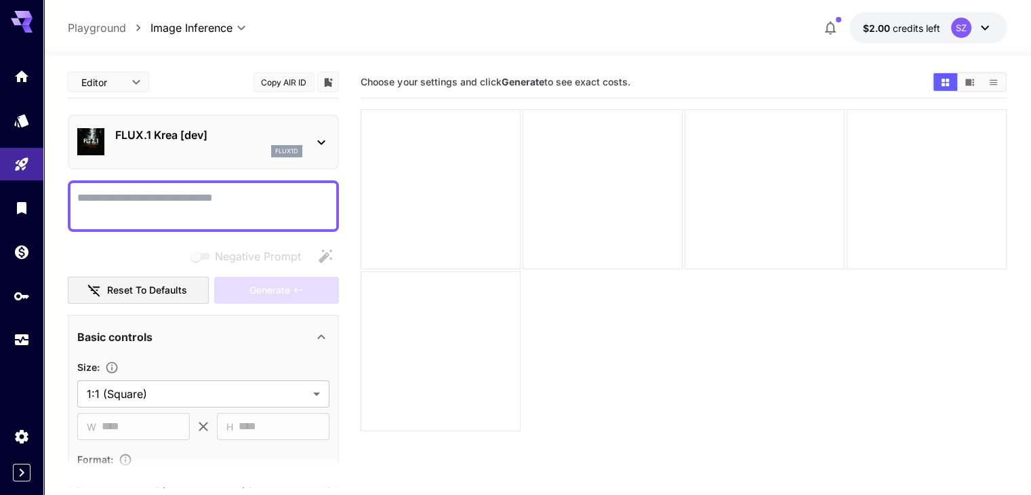
click at [146, 191] on textarea "Negative Prompt" at bounding box center [203, 206] width 252 height 33
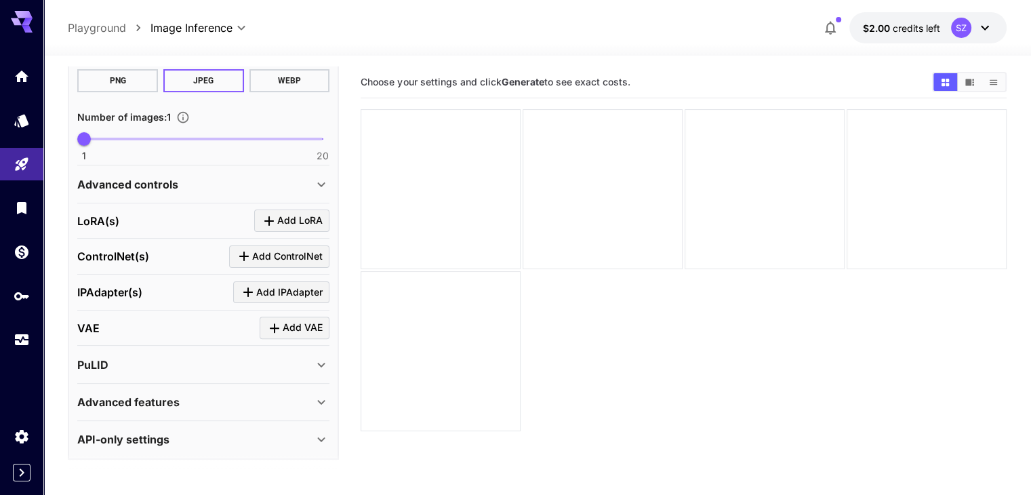
scroll to position [403, 0]
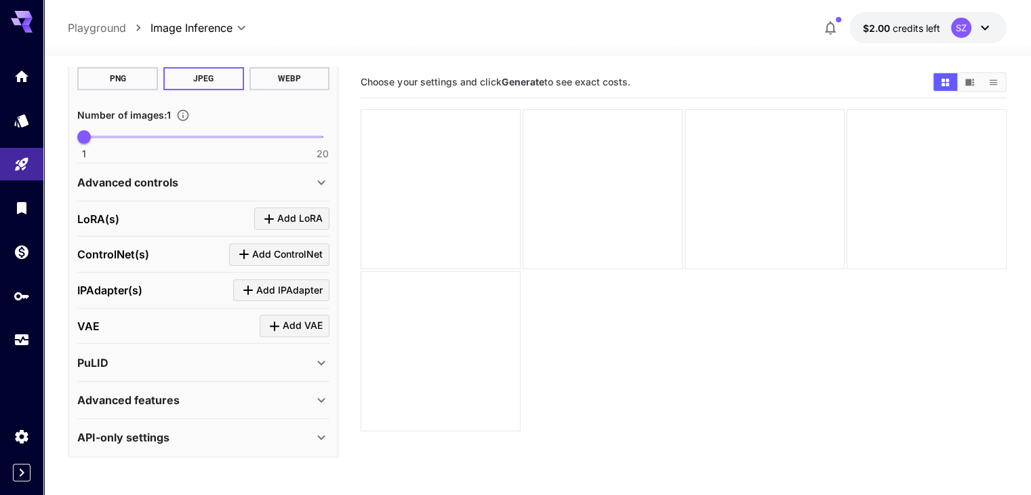
click at [238, 397] on div "Advanced features" at bounding box center [195, 400] width 236 height 16
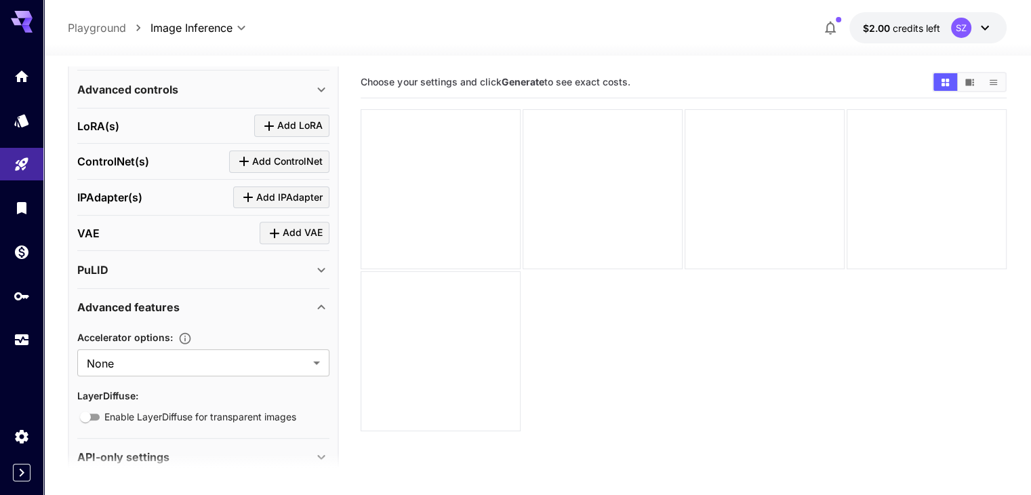
scroll to position [515, 0]
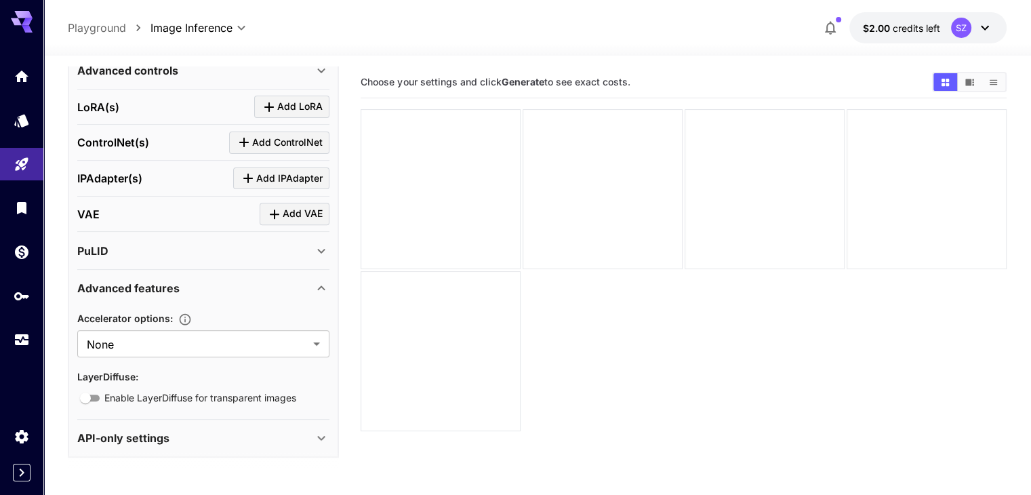
click at [254, 435] on div "API-only settings" at bounding box center [195, 438] width 236 height 16
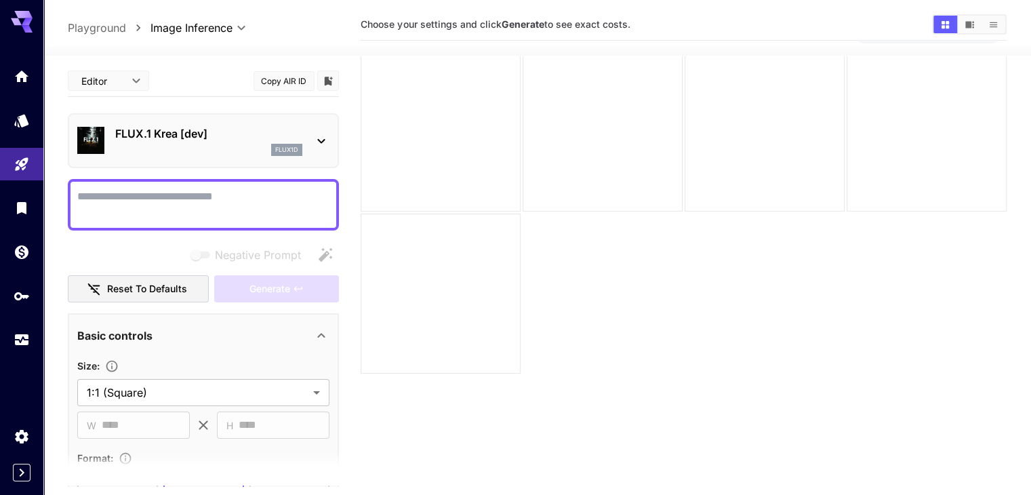
scroll to position [0, 0]
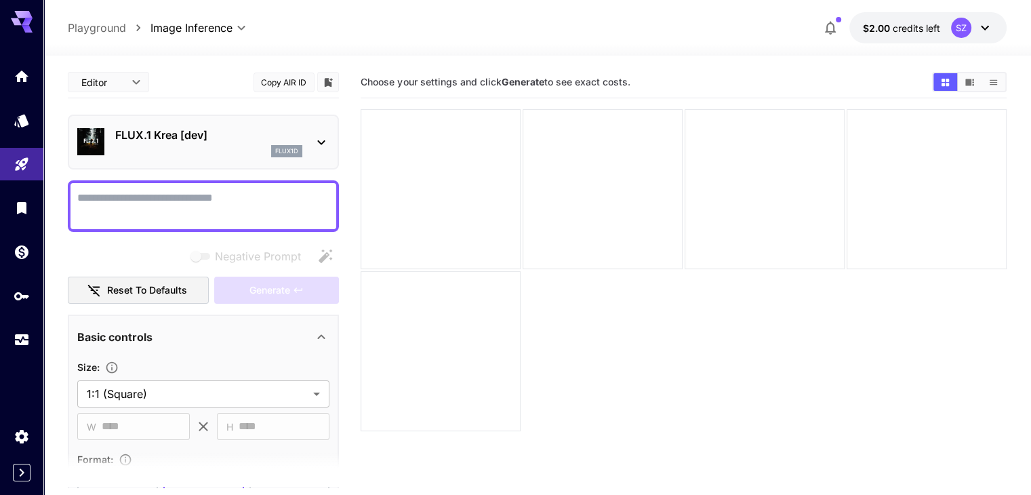
click at [279, 210] on textarea "Negative Prompt" at bounding box center [203, 206] width 252 height 33
click at [966, 89] on button "Show images in video view" at bounding box center [970, 82] width 24 height 18
click at [950, 85] on button "Show images in grid view" at bounding box center [945, 82] width 24 height 18
click at [470, 177] on div at bounding box center [441, 189] width 160 height 160
click at [256, 192] on textarea "Negative Prompt" at bounding box center [203, 206] width 252 height 33
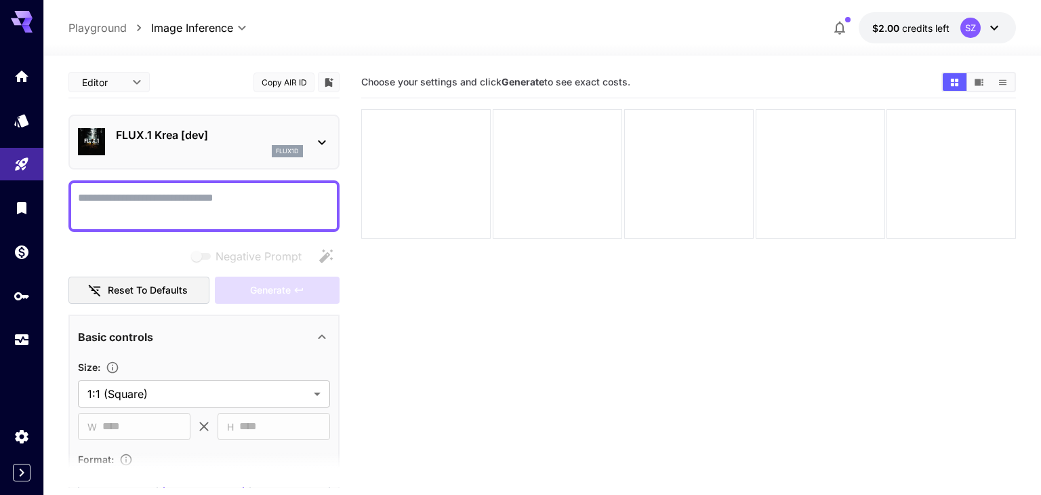
click at [230, 32] on body "**********" at bounding box center [520, 301] width 1041 height 602
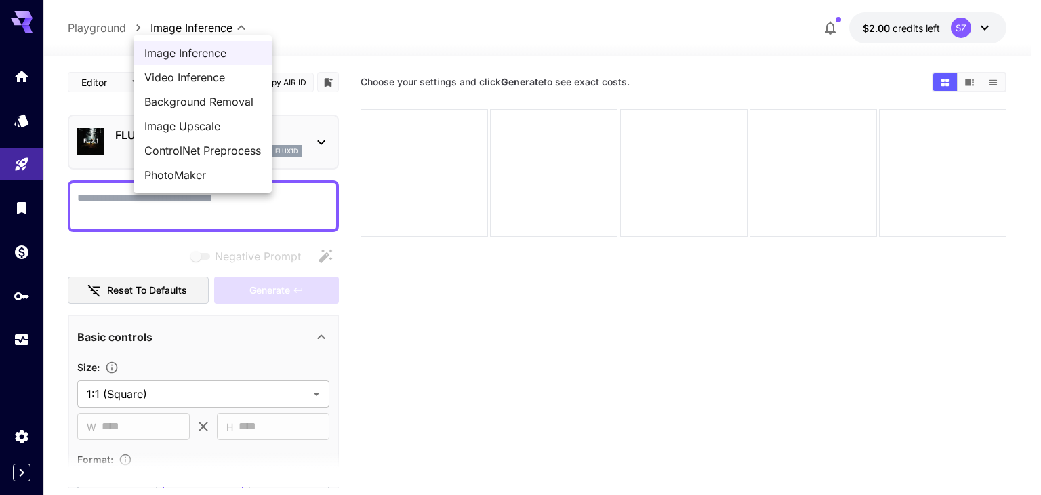
click at [230, 31] on div at bounding box center [520, 247] width 1041 height 495
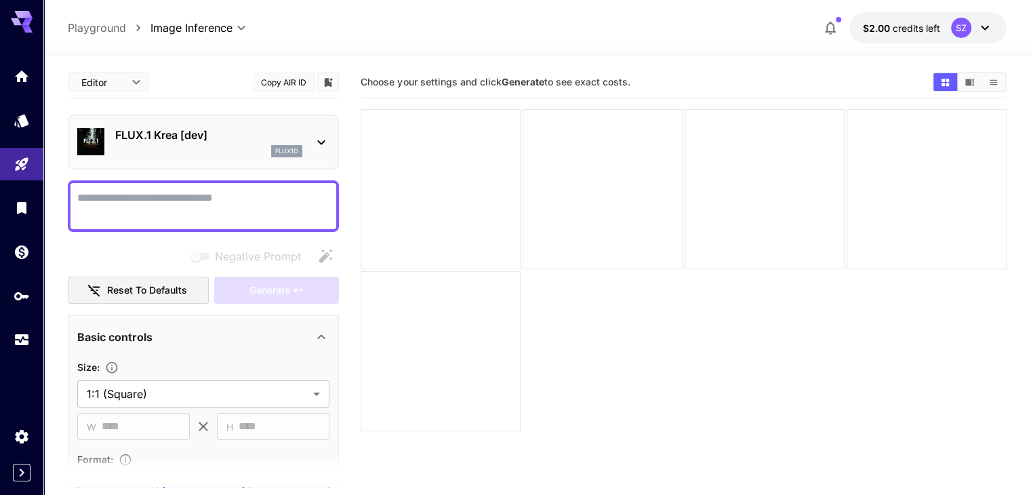
click at [283, 193] on textarea "Negative Prompt" at bounding box center [203, 206] width 252 height 33
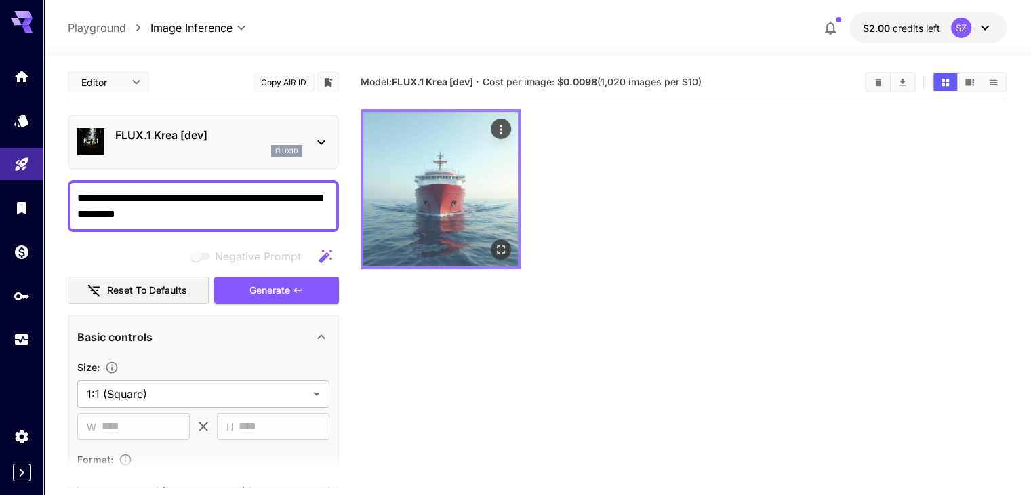
type textarea "**********"
click at [422, 171] on img at bounding box center [440, 189] width 155 height 155
click at [432, 182] on img at bounding box center [440, 189] width 155 height 155
click at [500, 129] on icon "Actions" at bounding box center [501, 129] width 2 height 9
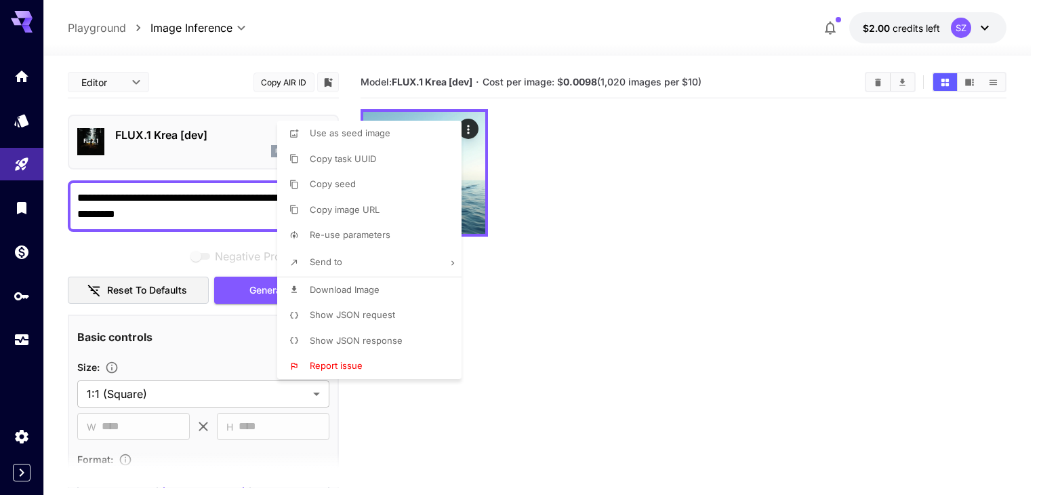
click at [691, 218] on div at bounding box center [520, 247] width 1041 height 495
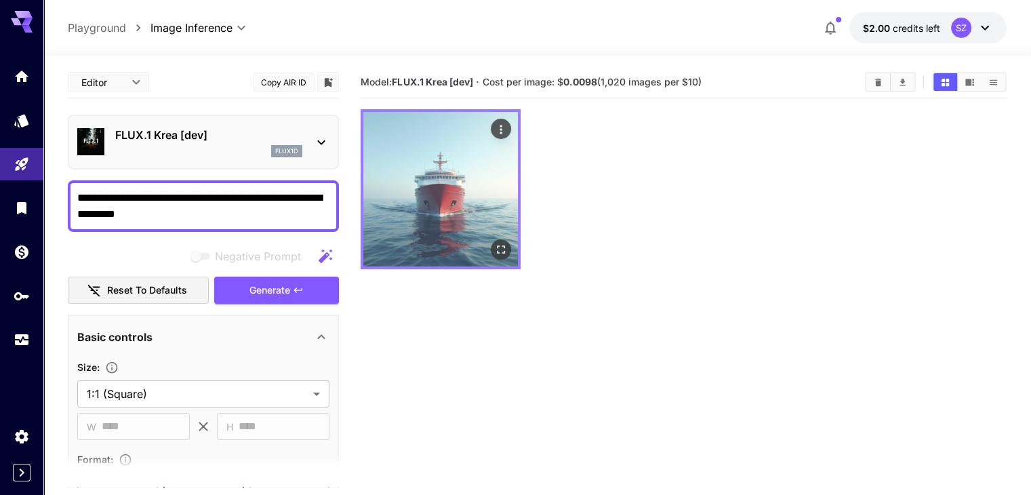
click at [445, 182] on img at bounding box center [440, 189] width 155 height 155
click at [494, 243] on icon "Open in fullscreen" at bounding box center [501, 250] width 14 height 14
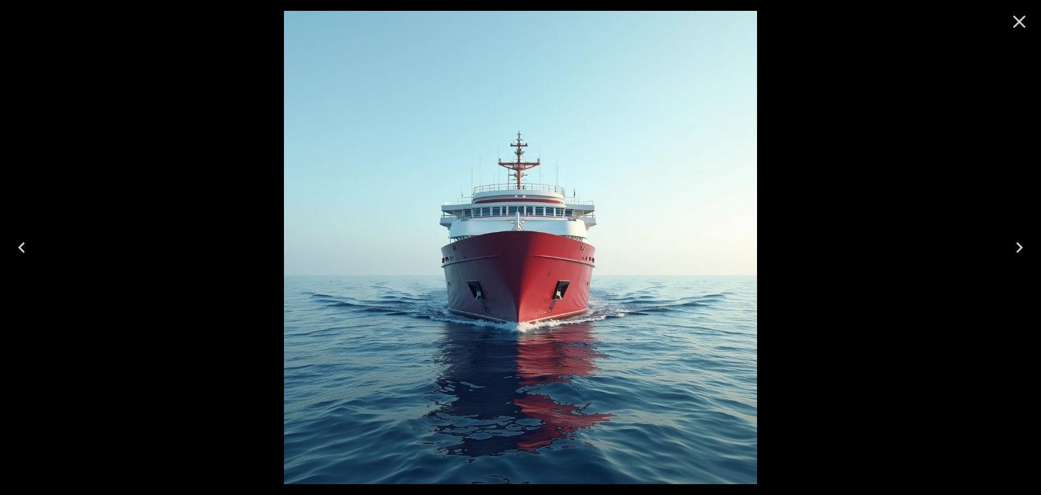
click at [1019, 23] on icon "Close" at bounding box center [1019, 22] width 13 height 13
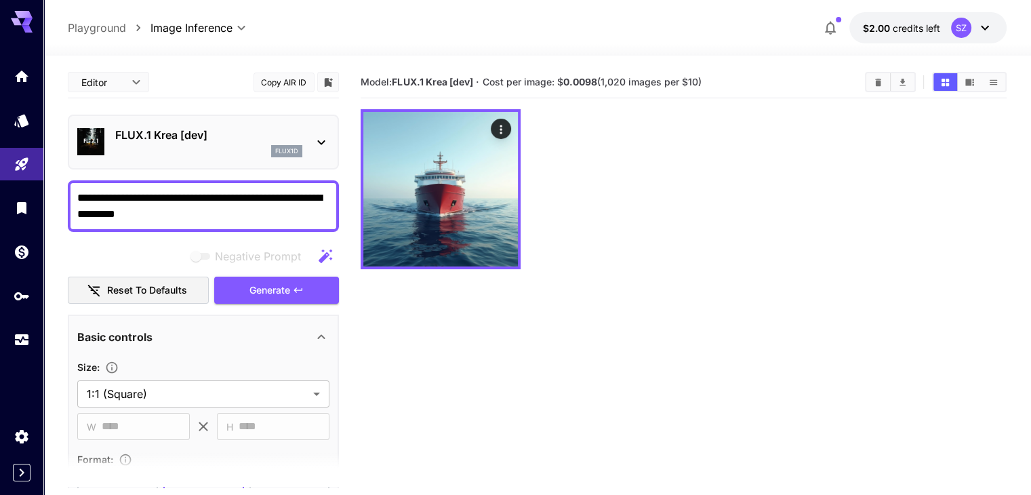
click at [685, 344] on section "Model: FLUX.1 Krea [dev] · Cost per image: $ 0.0098 (1,020 images per $10)" at bounding box center [683, 313] width 645 height 495
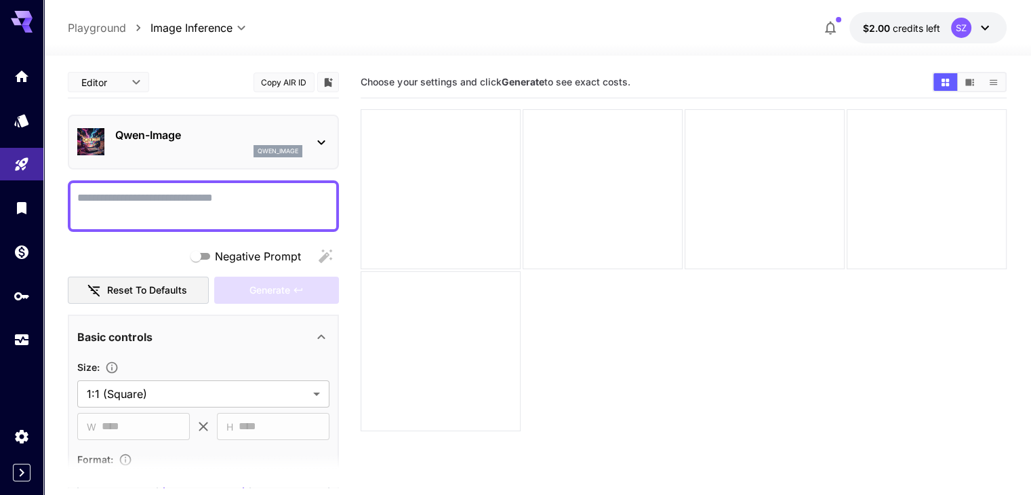
click at [321, 142] on icon at bounding box center [321, 142] width 7 height 5
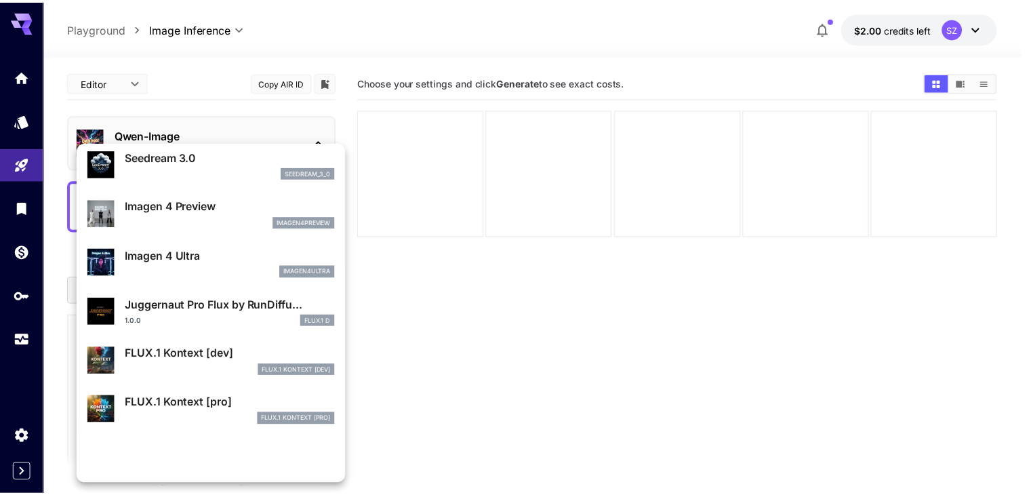
scroll to position [407, 0]
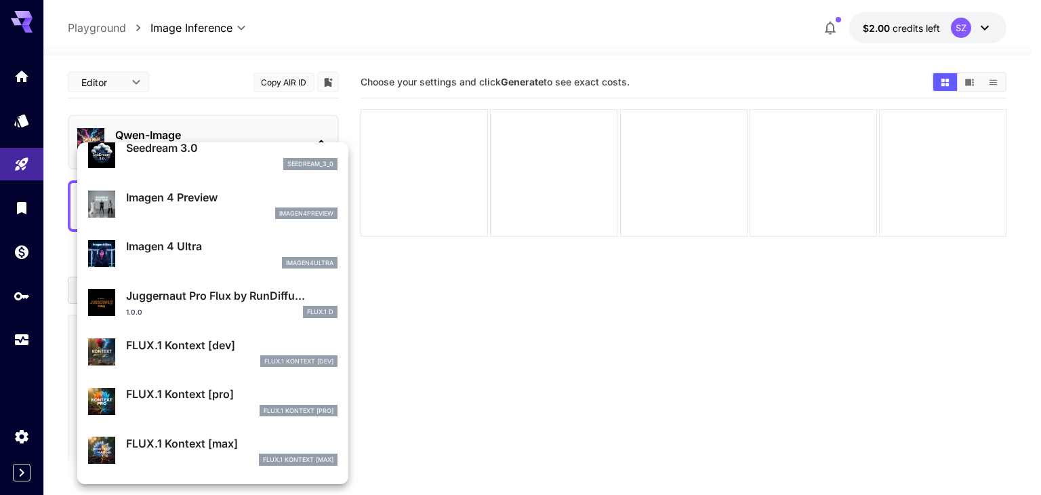
click at [450, 413] on div at bounding box center [520, 247] width 1041 height 495
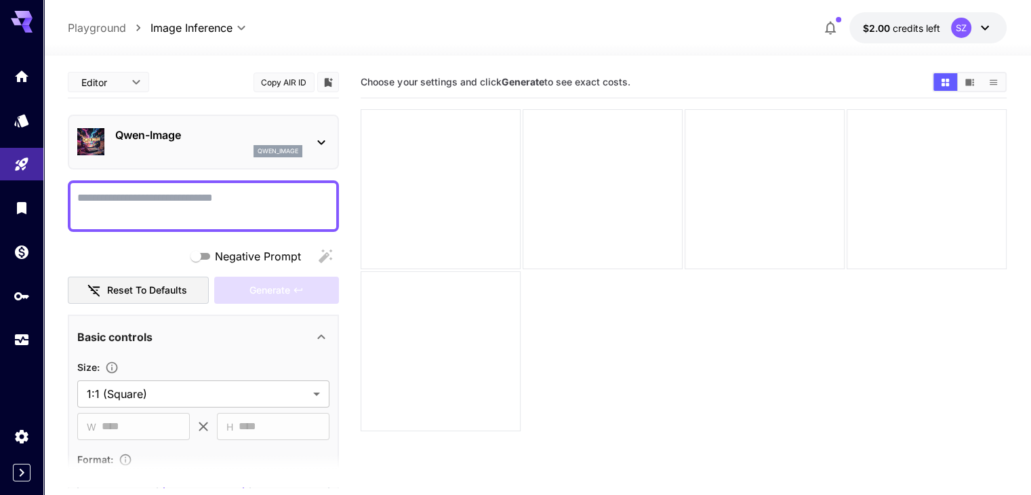
click at [458, 342] on section "Choose your settings and click Generate to see exact costs." at bounding box center [683, 313] width 645 height 495
click at [122, 87] on body "**********" at bounding box center [515, 301] width 1031 height 602
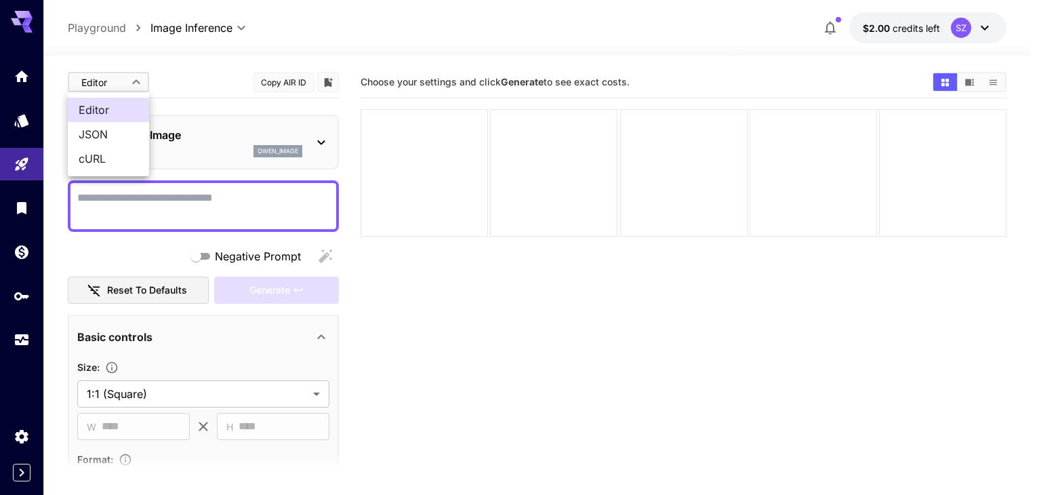
click at [123, 85] on div at bounding box center [520, 247] width 1041 height 495
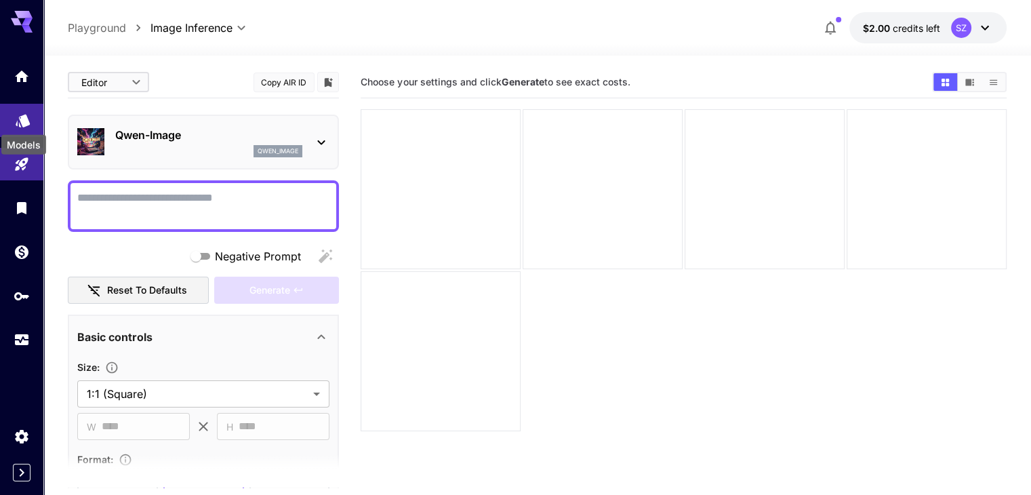
click at [24, 123] on icon "Models" at bounding box center [23, 116] width 16 height 16
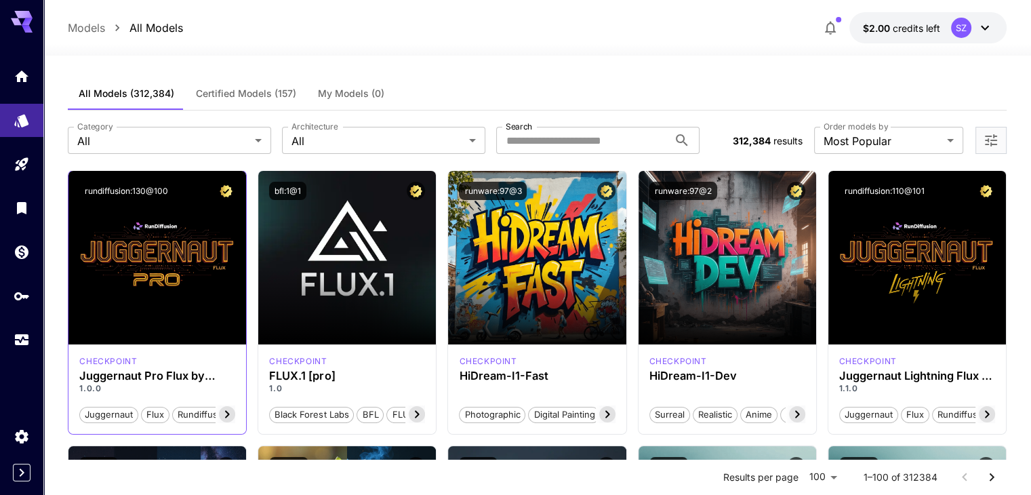
click at [222, 390] on p "1.0.0" at bounding box center [157, 388] width 156 height 12
click at [193, 356] on div "checkpoint" at bounding box center [157, 361] width 156 height 12
click at [128, 362] on p "checkpoint" at bounding box center [108, 361] width 58 height 12
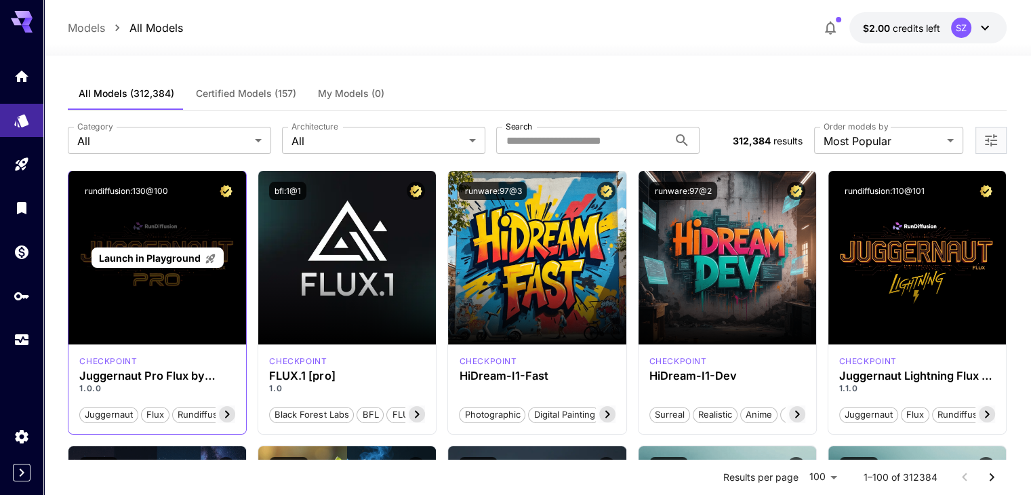
click at [150, 297] on div "Launch in Playground" at bounding box center [157, 258] width 178 height 174
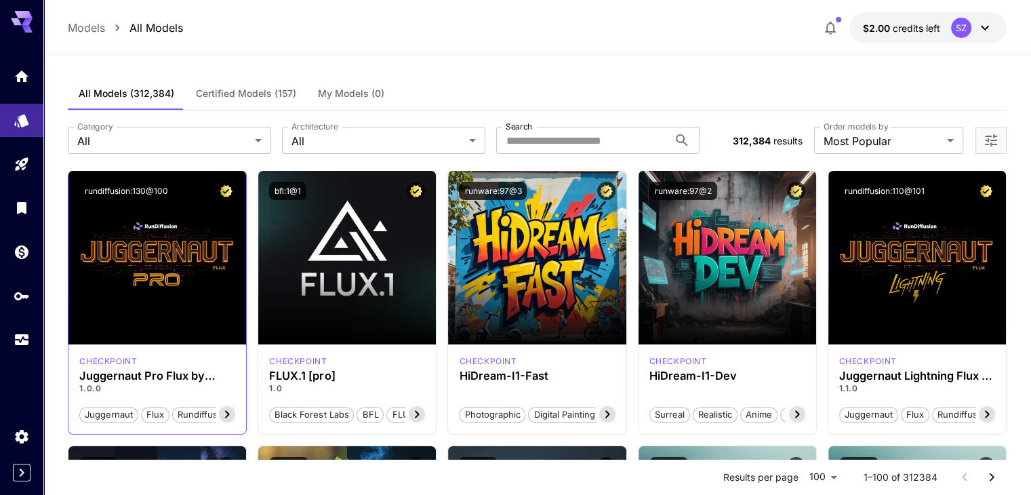
click at [224, 410] on icon at bounding box center [227, 414] width 16 height 16
click at [117, 382] on p "1.0.0" at bounding box center [157, 388] width 156 height 12
click at [101, 363] on div "Juggernaut Pro Flux by RunDiffusion" at bounding box center [157, 354] width 176 height 29
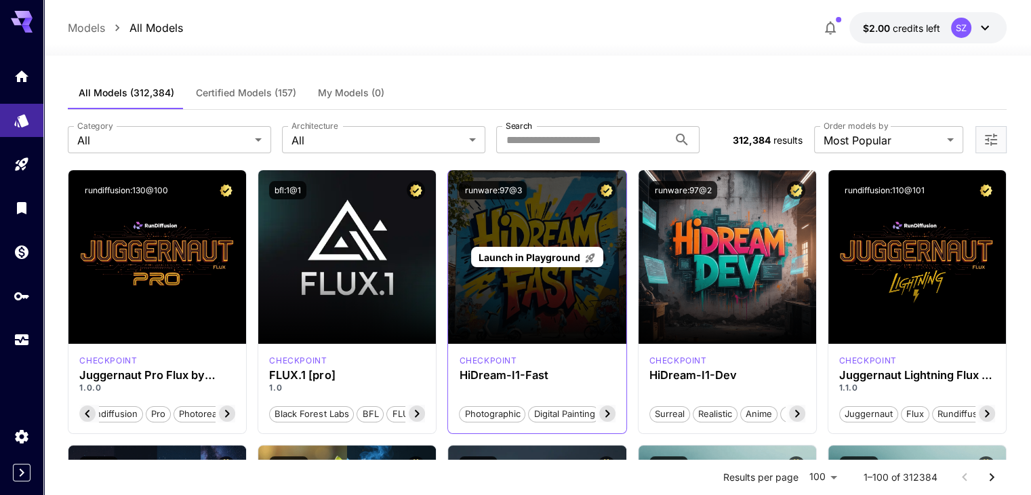
scroll to position [0, 0]
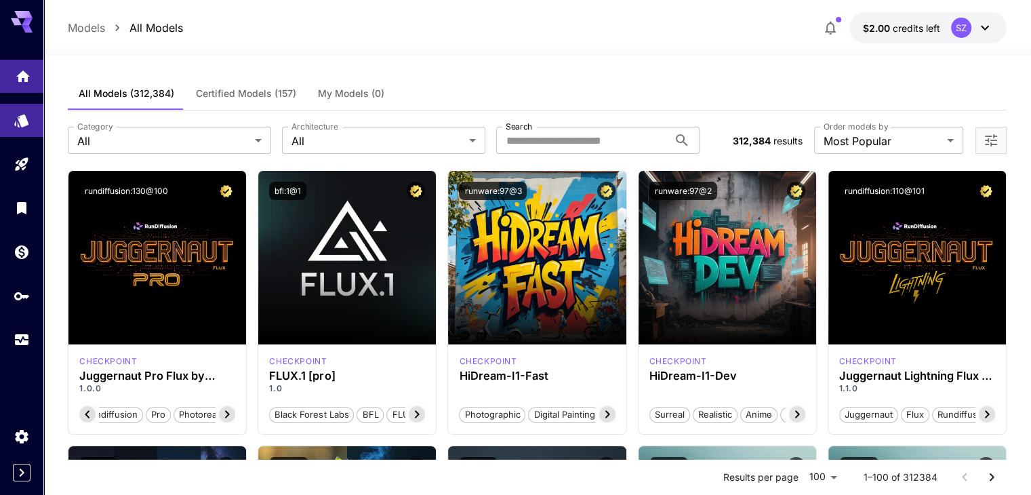
click at [20, 62] on link at bounding box center [21, 76] width 43 height 33
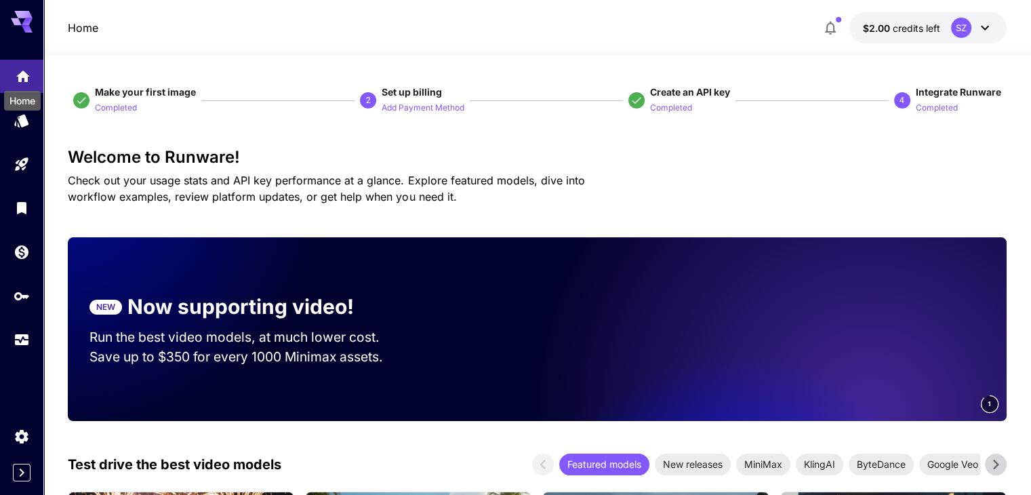
click at [27, 79] on icon "Home" at bounding box center [23, 72] width 16 height 16
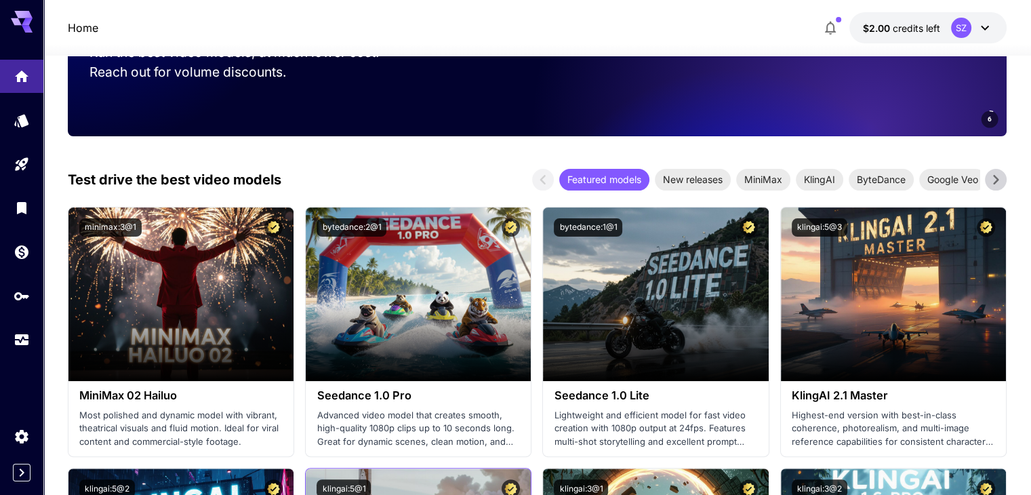
scroll to position [271, 0]
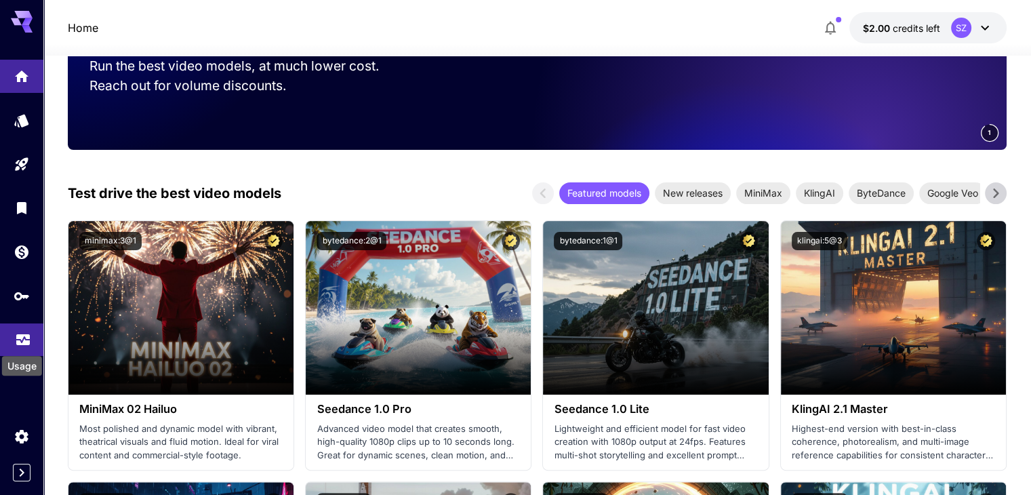
click at [20, 341] on icon "Usage" at bounding box center [23, 337] width 14 height 7
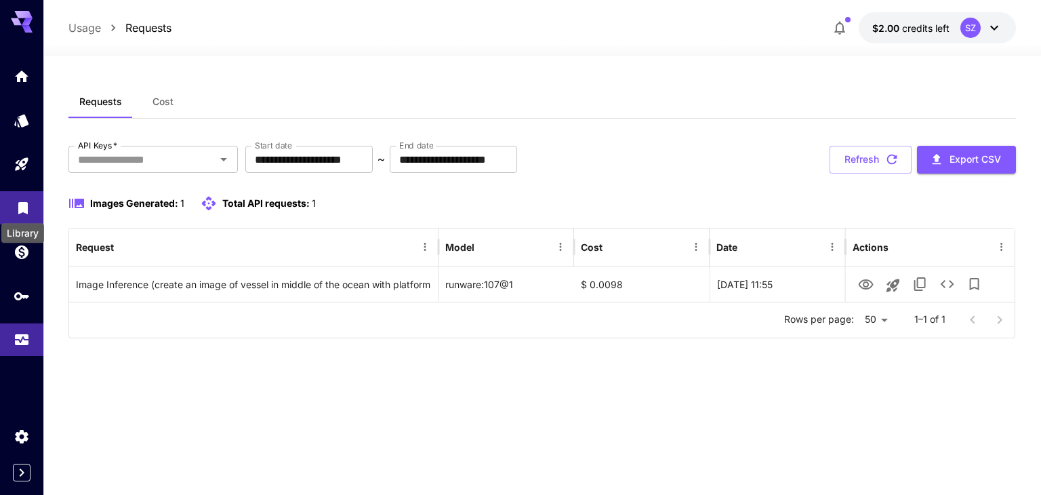
click at [28, 197] on div "Library" at bounding box center [23, 203] width 16 height 17
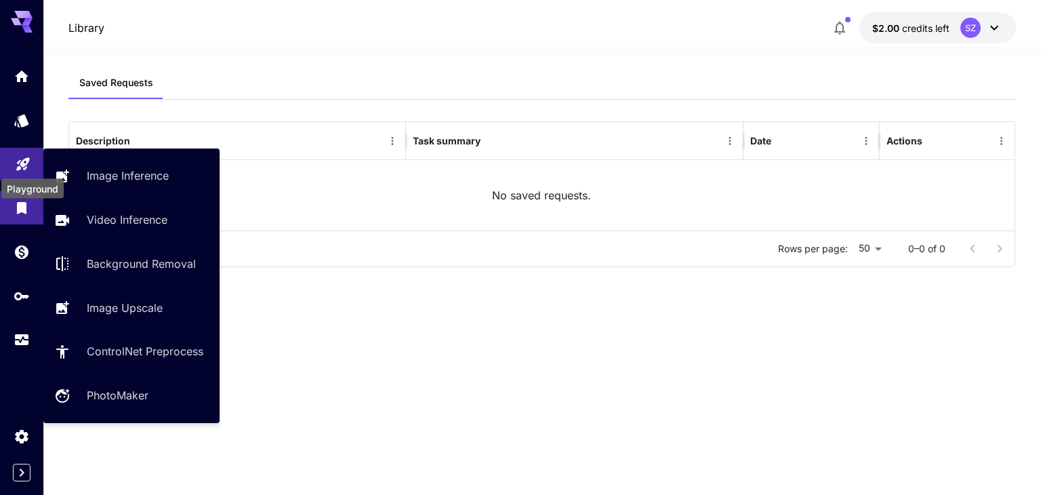
click at [22, 167] on icon "Playground" at bounding box center [23, 160] width 16 height 16
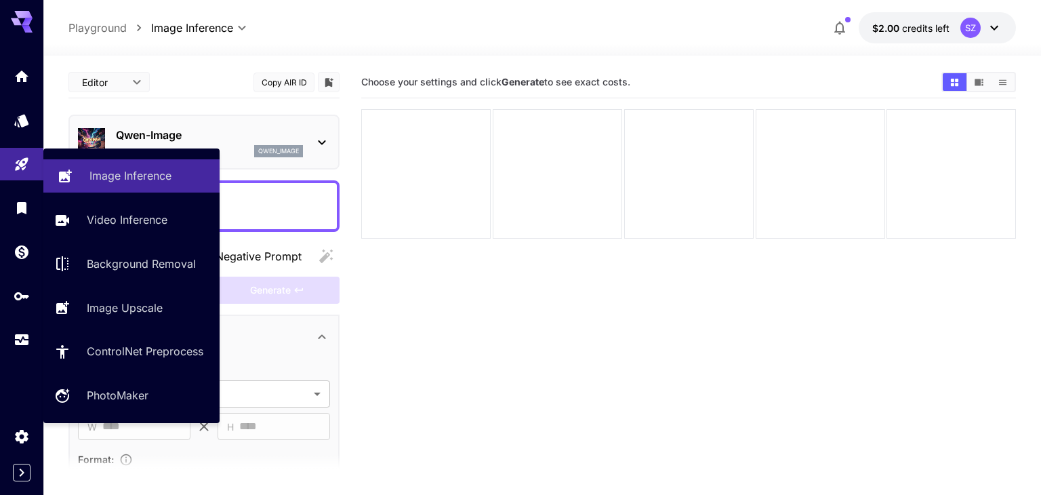
click at [110, 176] on p "Image Inference" at bounding box center [130, 175] width 82 height 16
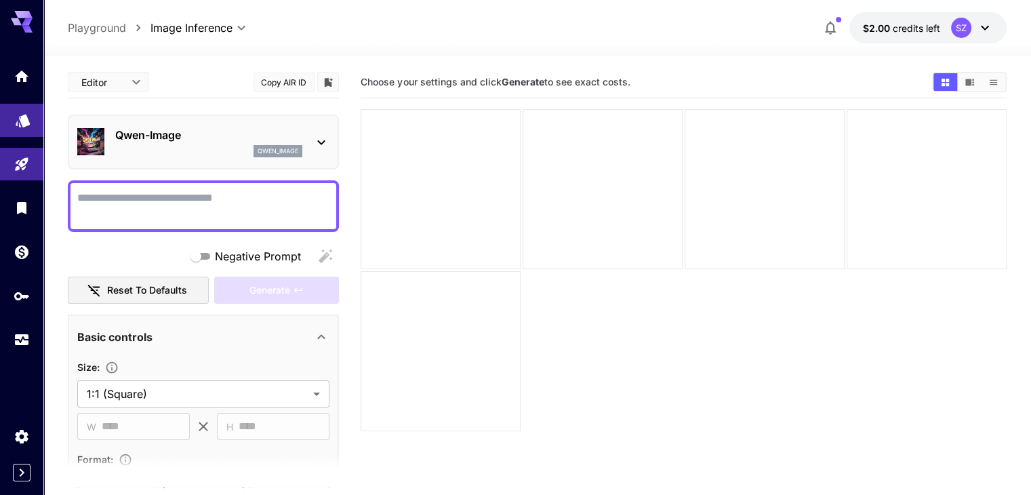
click at [22, 126] on link at bounding box center [21, 120] width 43 height 33
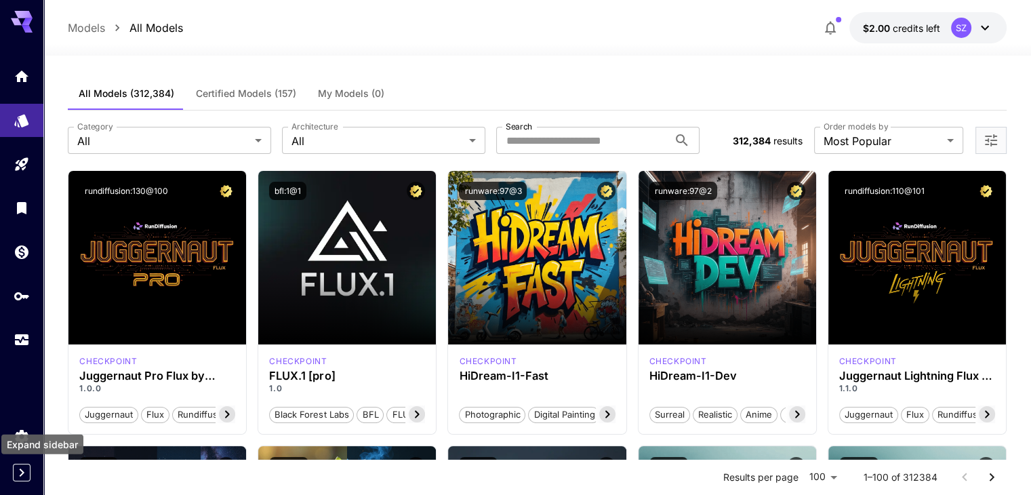
click at [19, 472] on icon "Expand sidebar" at bounding box center [22, 472] width 16 height 16
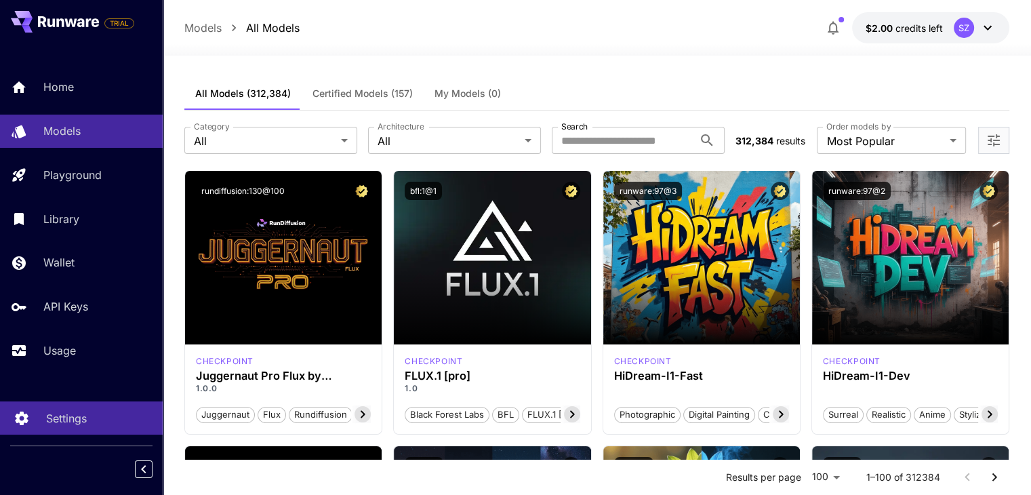
click at [45, 418] on link "Settings" at bounding box center [81, 417] width 163 height 33
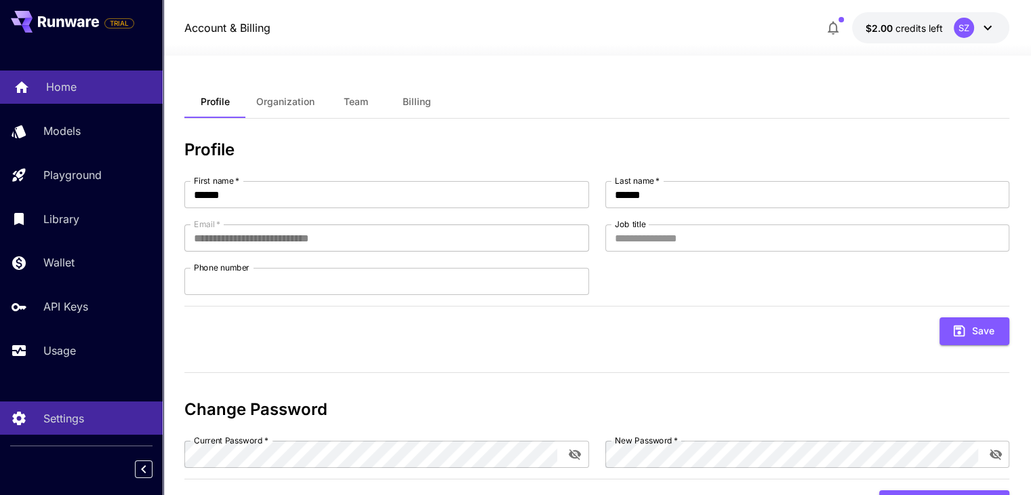
click at [82, 90] on div "Home" at bounding box center [99, 87] width 106 height 16
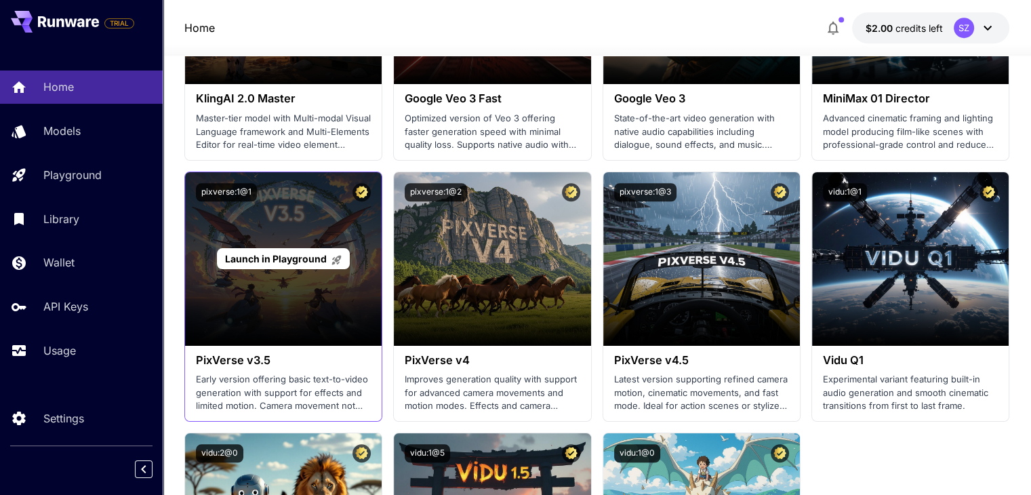
scroll to position [1152, 0]
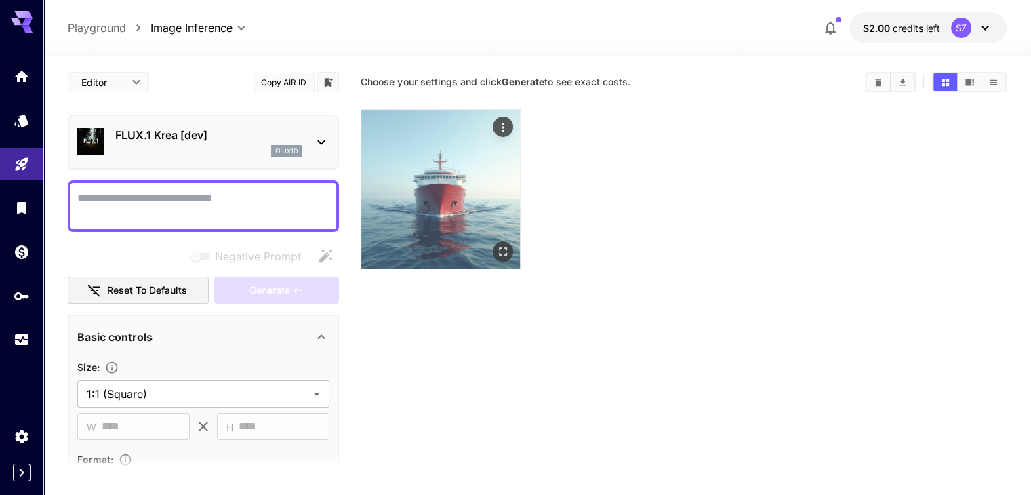
click at [458, 209] on img at bounding box center [440, 189] width 159 height 159
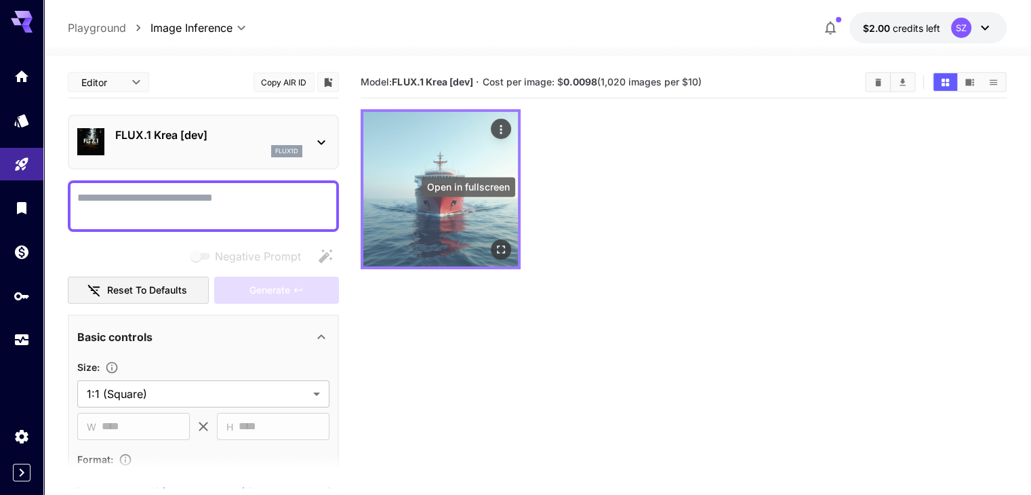
click at [494, 243] on icon "Open in fullscreen" at bounding box center [501, 250] width 14 height 14
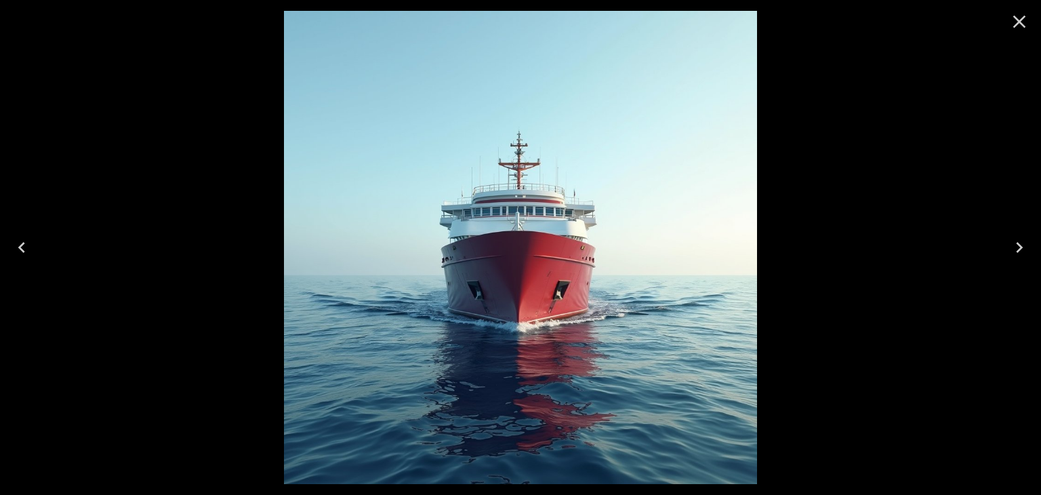
click at [778, 201] on div at bounding box center [520, 247] width 1041 height 495
click at [1020, 26] on icon "Close" at bounding box center [1020, 22] width 22 height 22
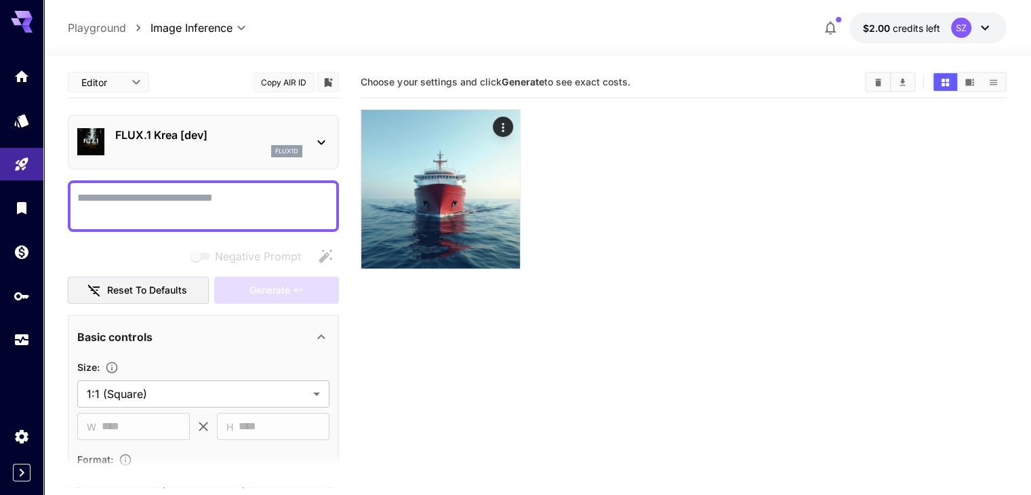
click at [666, 365] on section "Choose your settings and click Generate to see exact costs." at bounding box center [683, 313] width 645 height 495
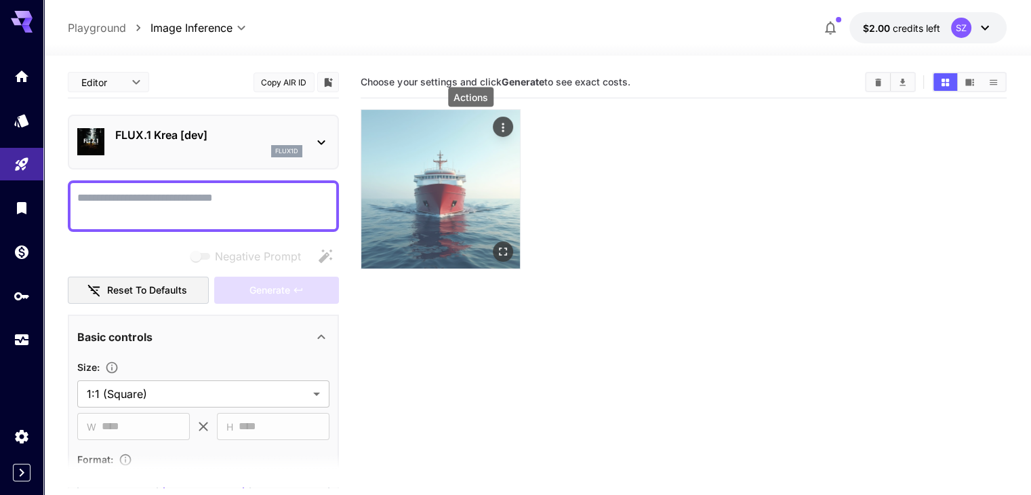
click at [496, 129] on icon "Actions" at bounding box center [503, 128] width 14 height 14
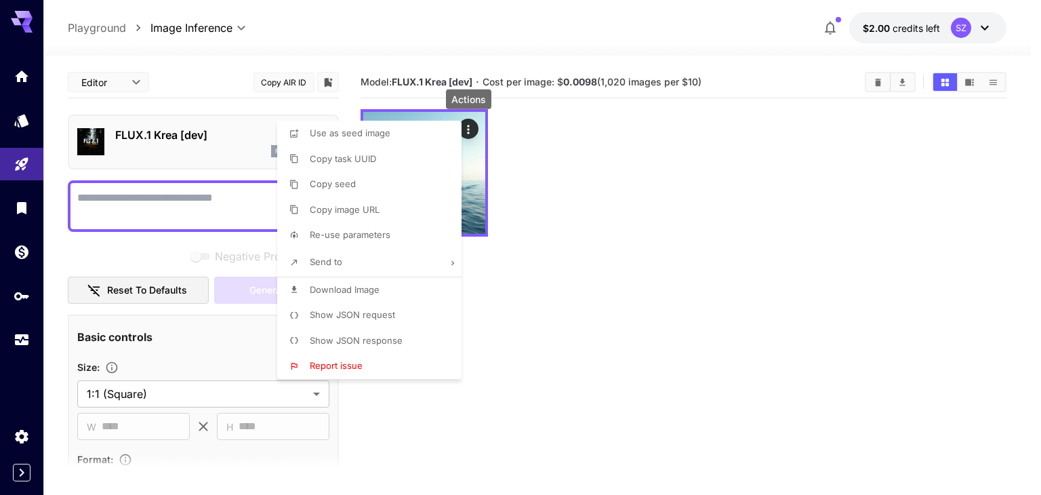
click at [617, 312] on div at bounding box center [520, 247] width 1041 height 495
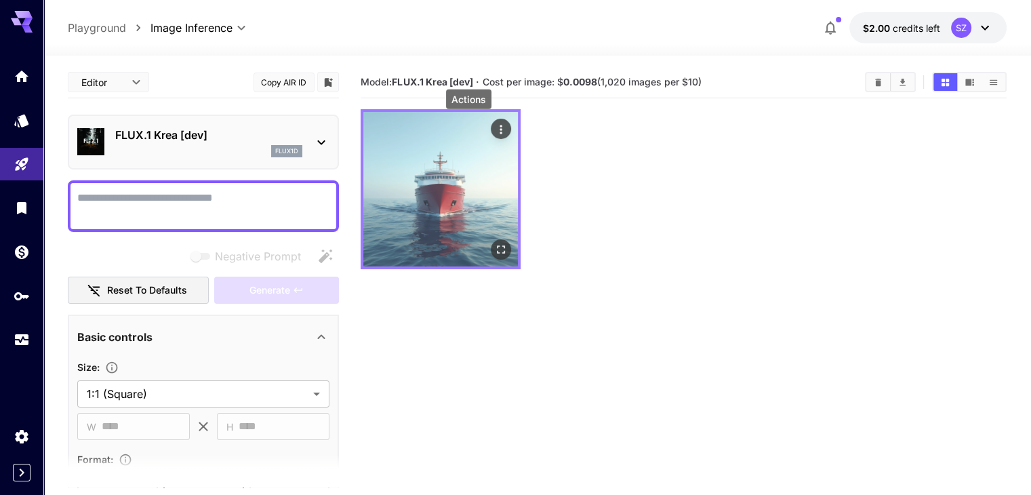
click at [500, 127] on icon "Actions" at bounding box center [501, 129] width 2 height 9
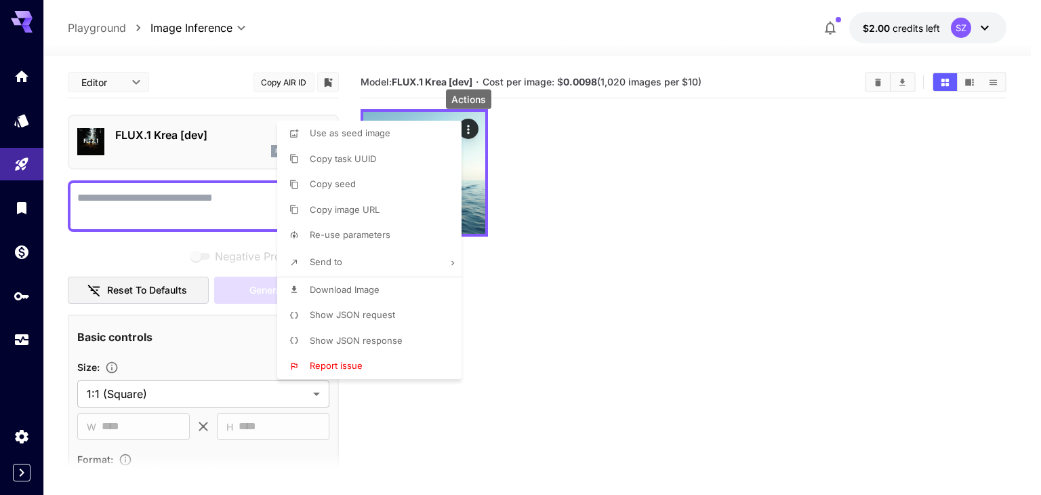
click at [575, 248] on div at bounding box center [520, 247] width 1041 height 495
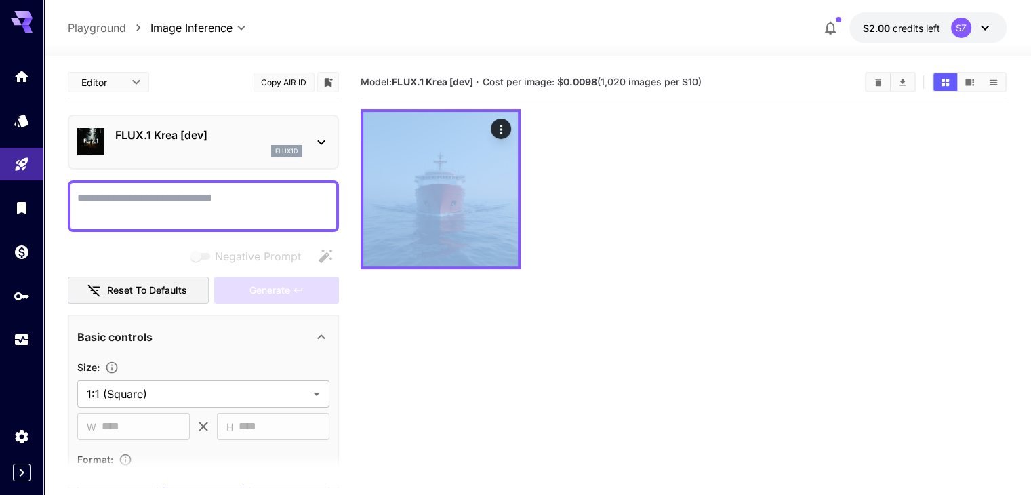
click at [575, 248] on section "Model: FLUX.1 Krea [dev] · Cost per image: $ 0.0098 (1,020 images per $10)" at bounding box center [683, 313] width 645 height 495
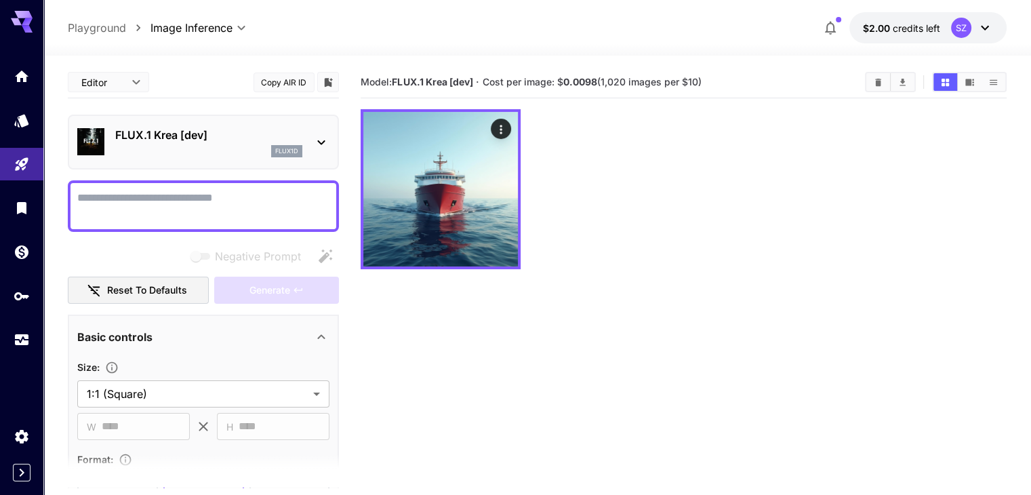
click at [203, 204] on textarea "Negative Prompt" at bounding box center [203, 206] width 252 height 33
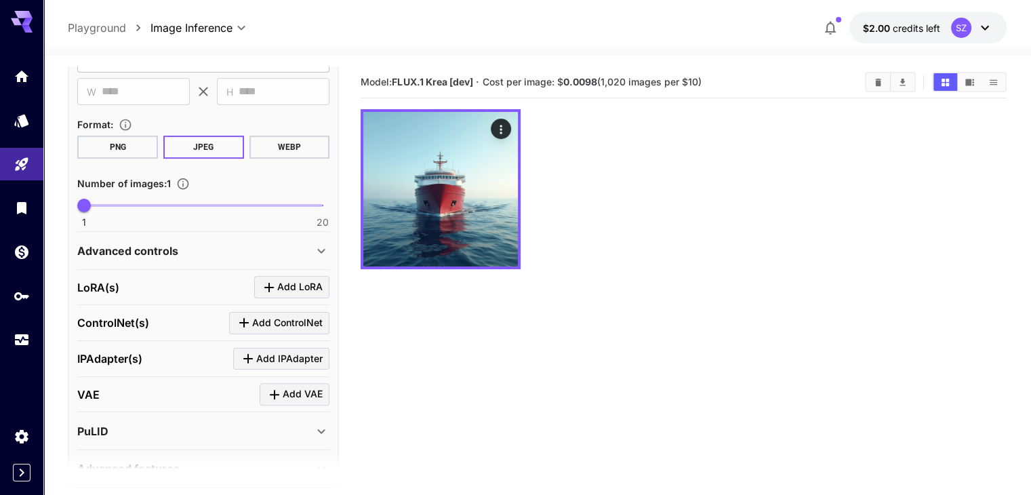
scroll to position [339, 0]
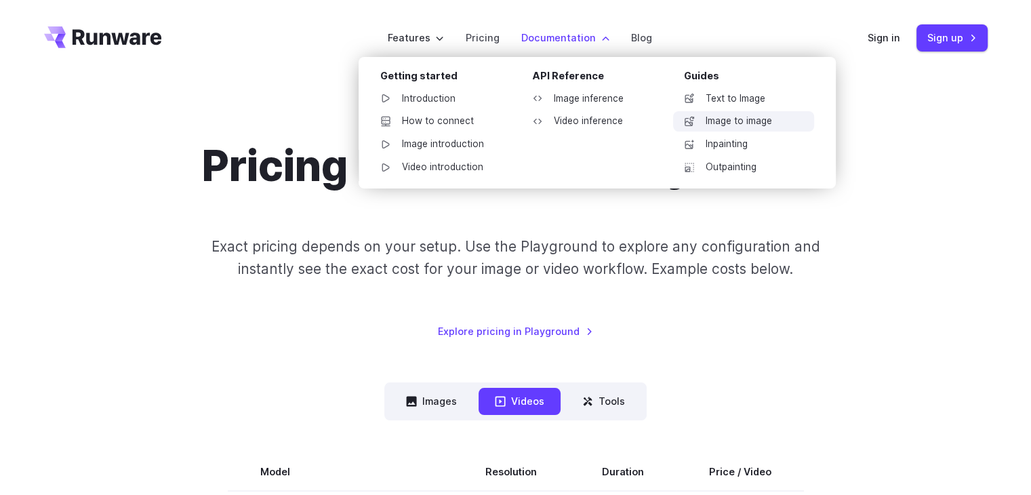
click at [724, 125] on link "Image to image" at bounding box center [743, 121] width 141 height 20
